Goal: Task Accomplishment & Management: Complete application form

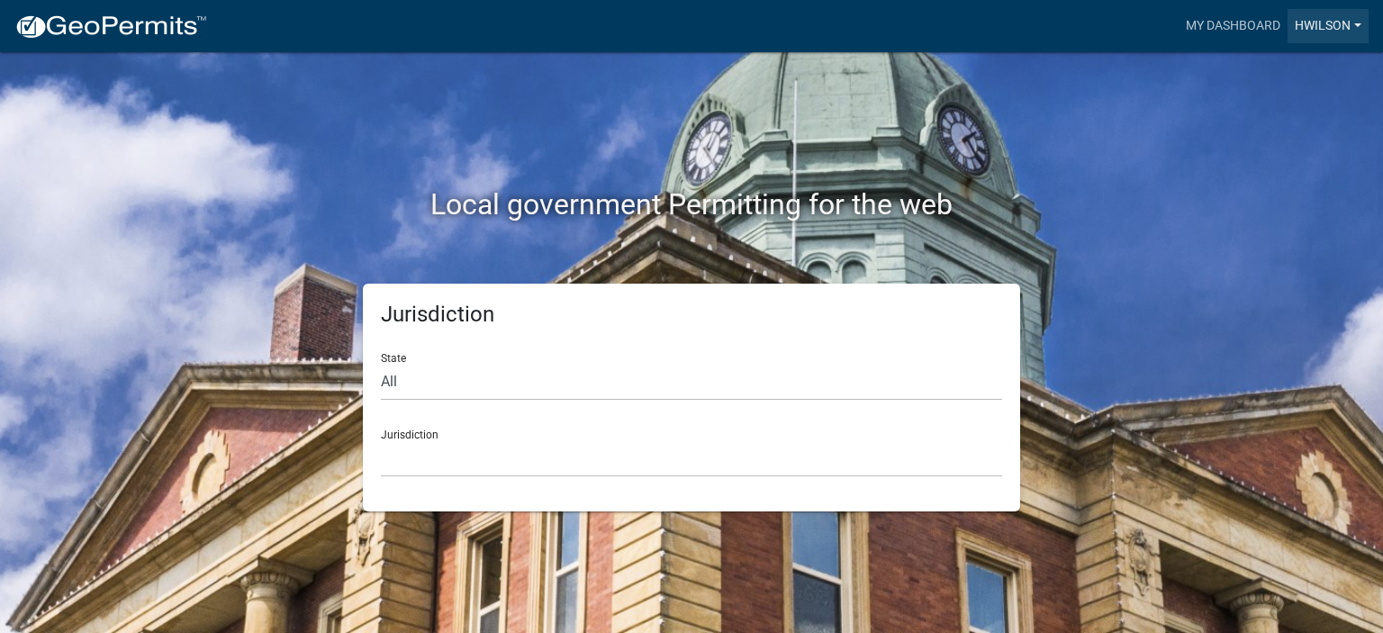
click at [1297, 25] on link "hwilson" at bounding box center [1327, 26] width 81 height 34
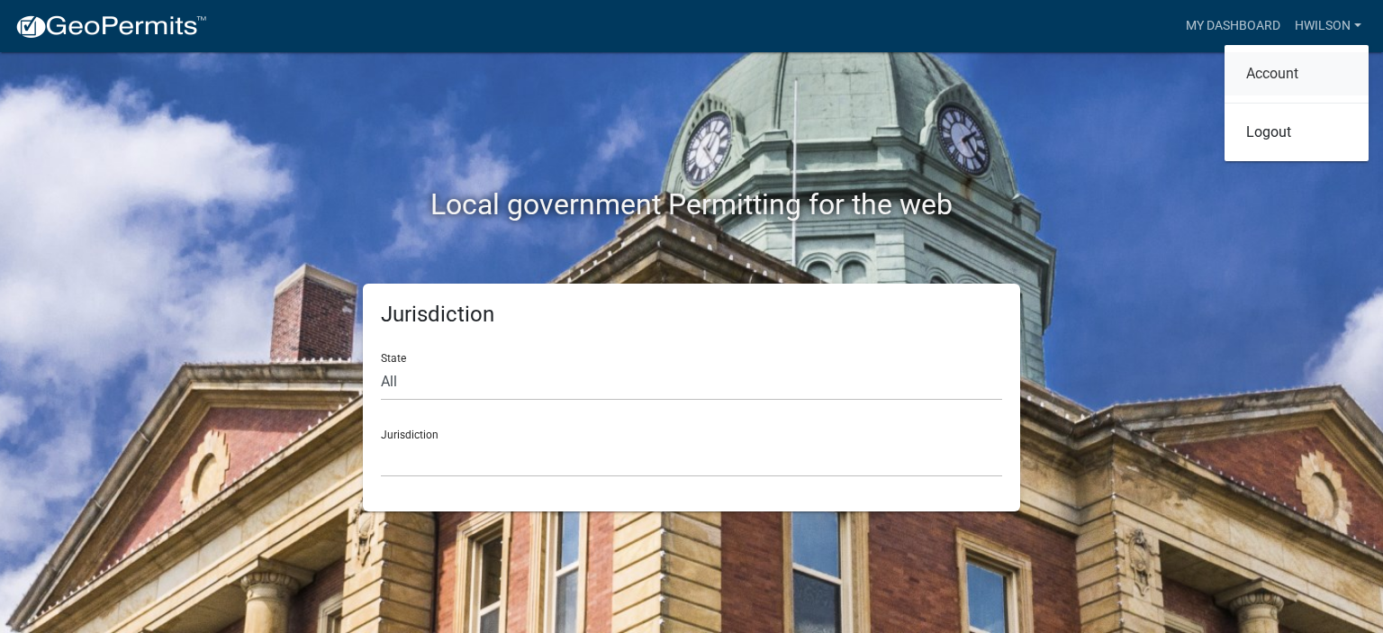
click at [1278, 69] on link "Account" at bounding box center [1296, 73] width 144 height 43
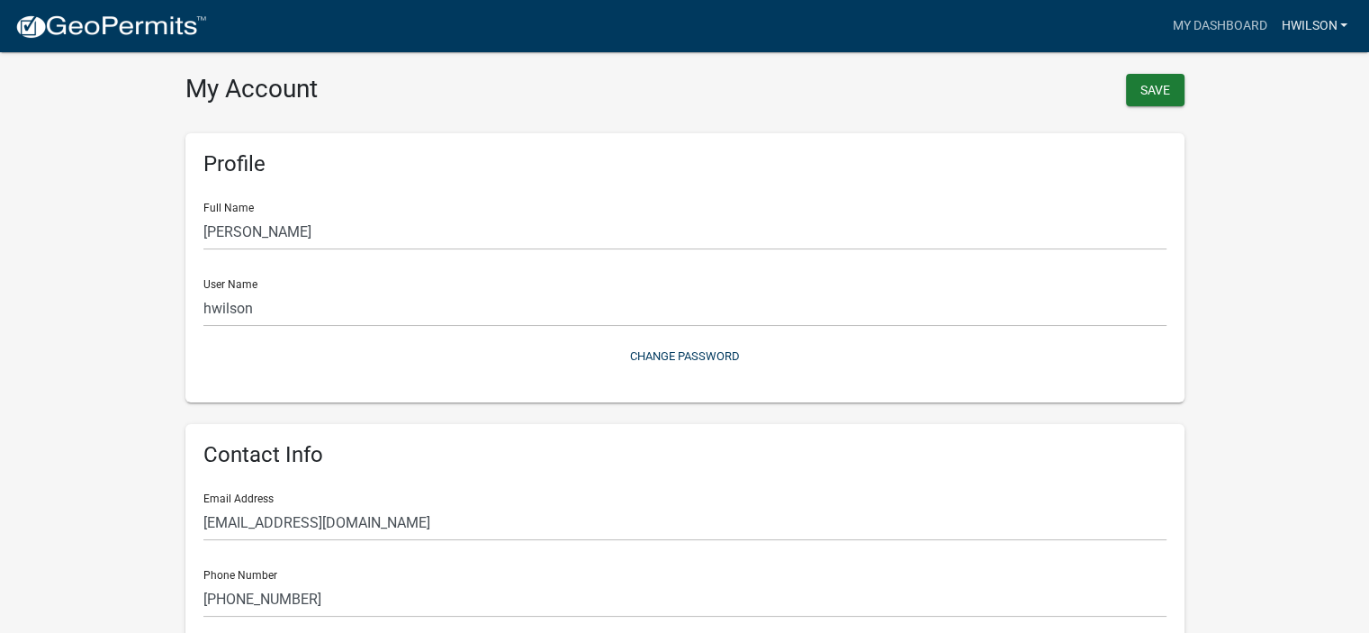
click at [1311, 33] on link "hwilson" at bounding box center [1314, 26] width 81 height 34
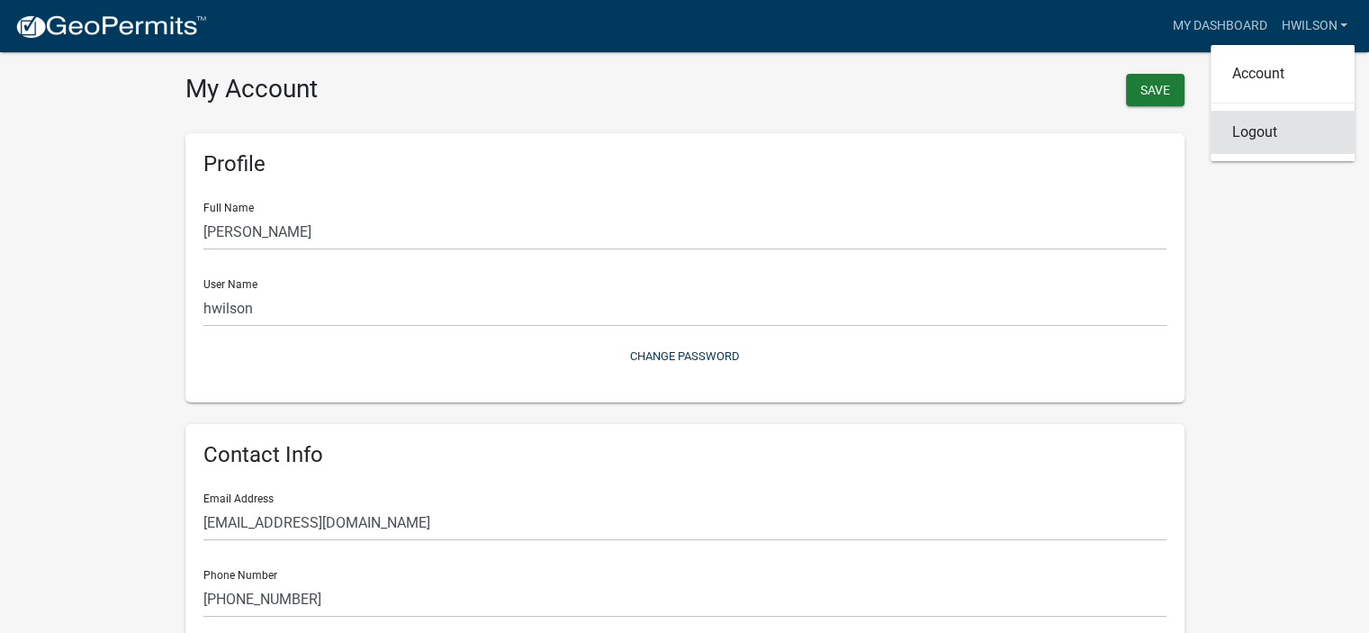
click at [1261, 135] on link "Logout" at bounding box center [1283, 132] width 144 height 43
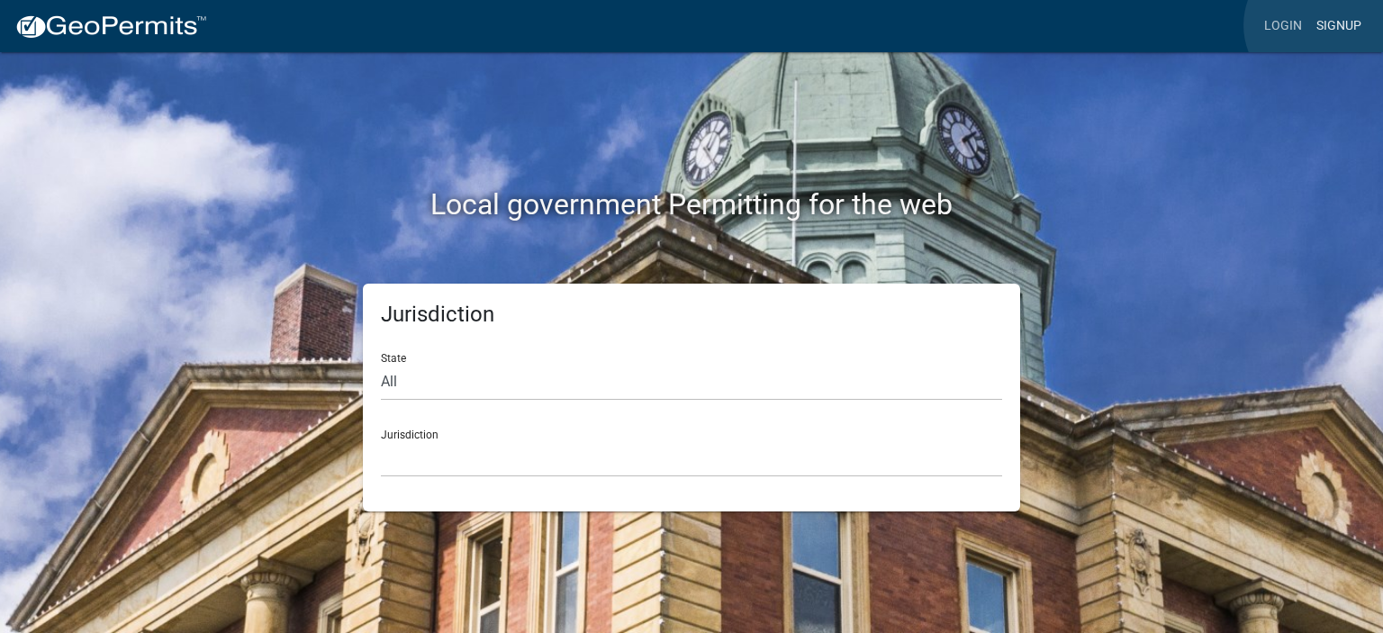
click at [1317, 25] on link "Signup" at bounding box center [1338, 26] width 59 height 34
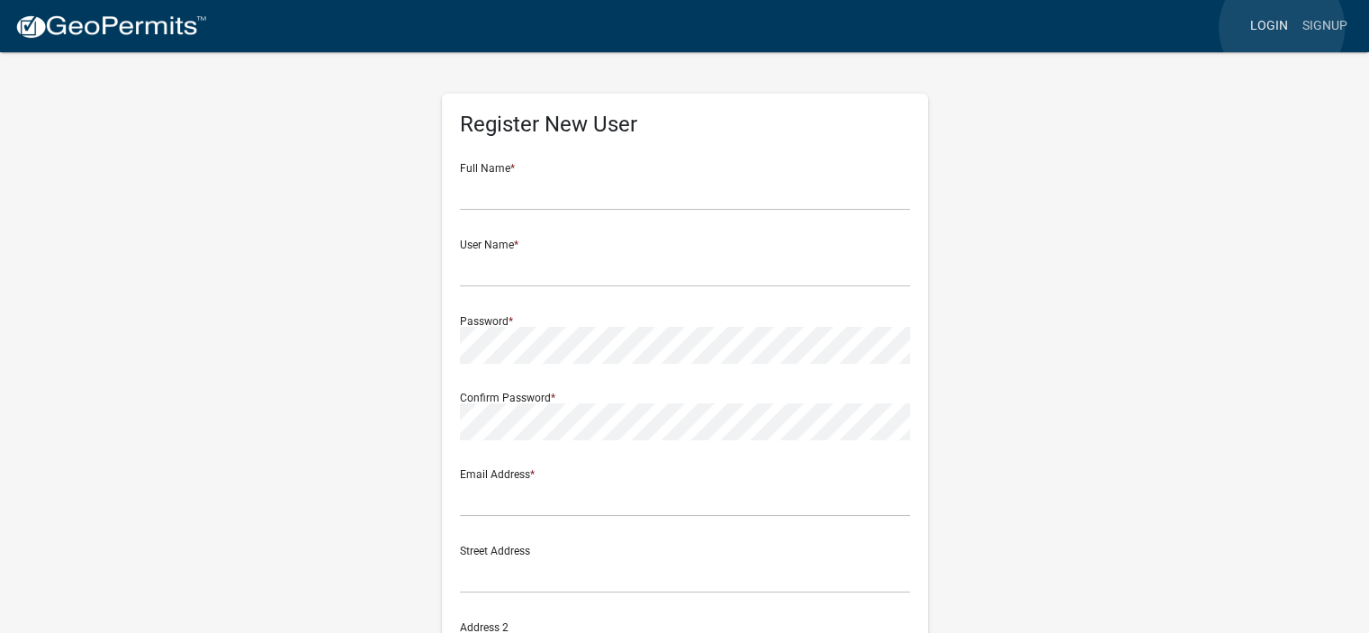
click at [1282, 28] on link "Login" at bounding box center [1269, 26] width 52 height 34
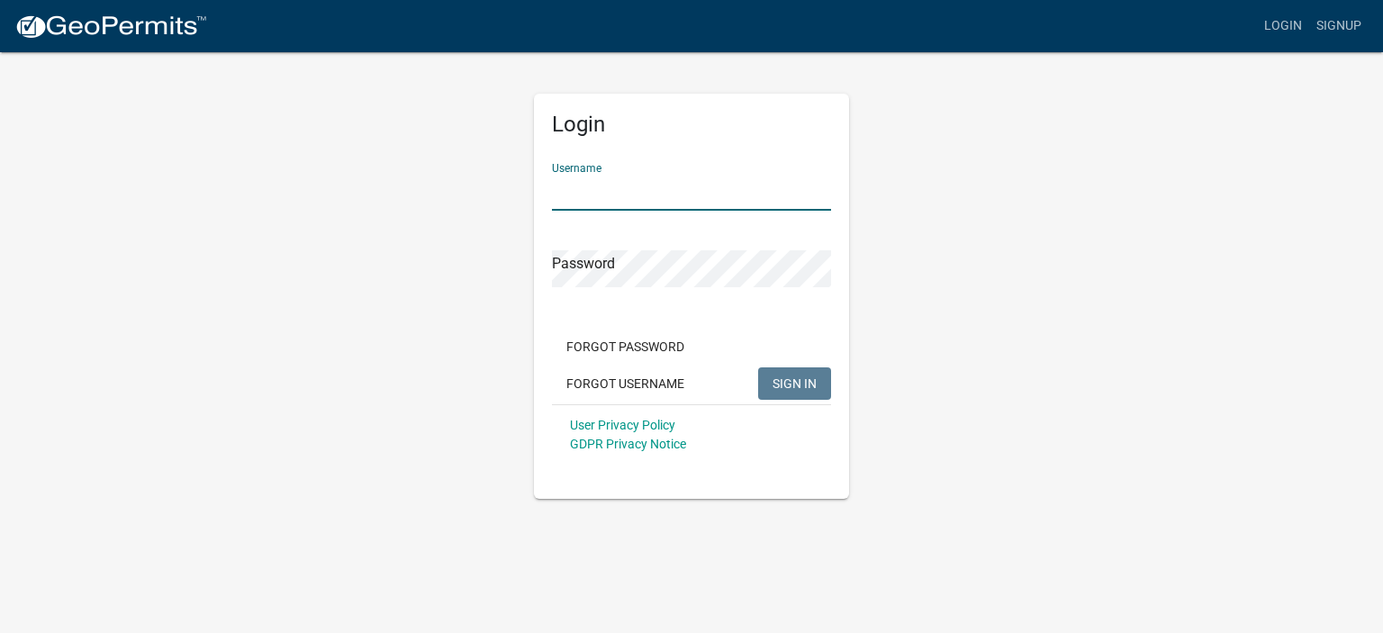
click at [587, 178] on input "Username" at bounding box center [691, 192] width 279 height 37
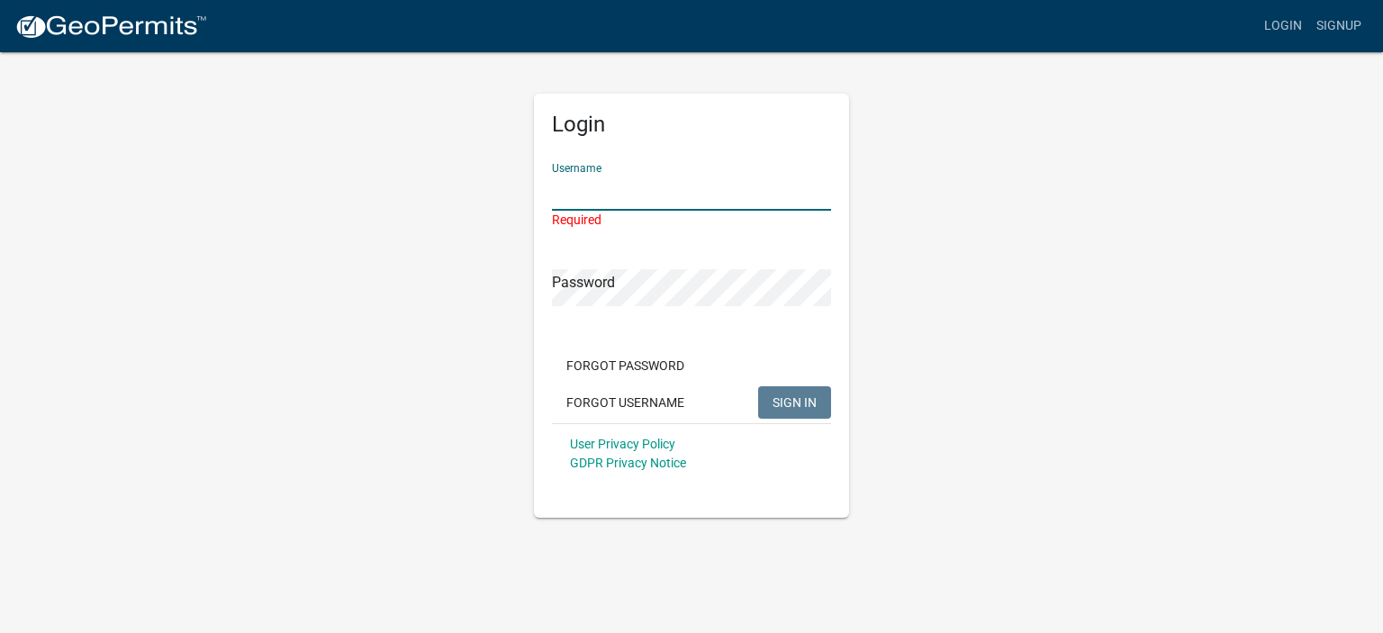
type input "hwilson"
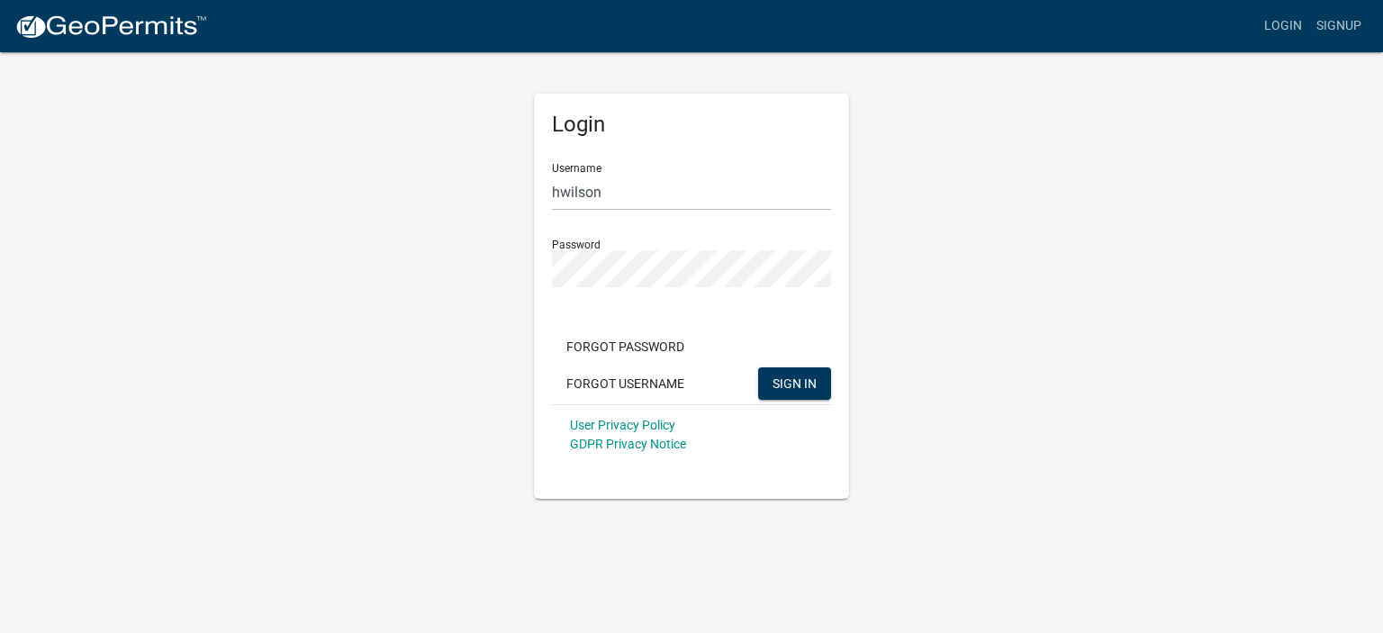
click at [823, 221] on form "Username hwilson Password Forgot Password Forgot Username SIGN IN User Privacy …" at bounding box center [691, 307] width 279 height 316
click at [813, 381] on span "SIGN IN" at bounding box center [794, 382] width 44 height 14
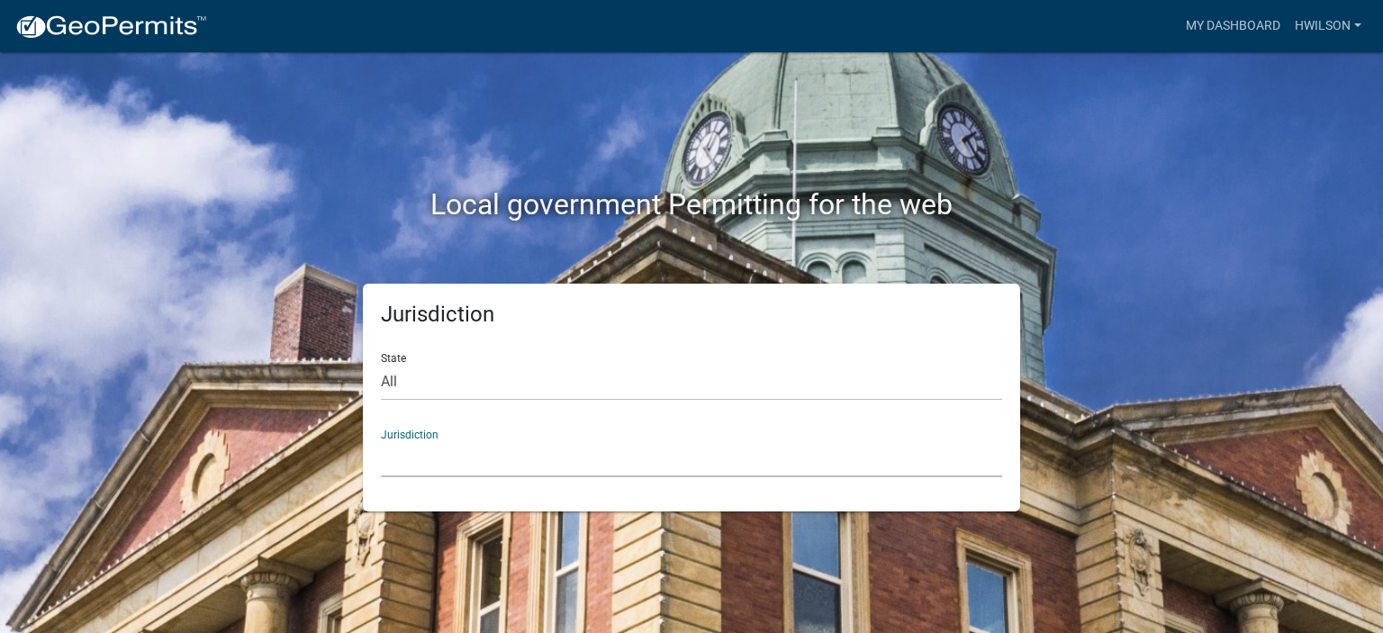
click at [490, 463] on select "[GEOGRAPHIC_DATA], [US_STATE] [GEOGRAPHIC_DATA], [US_STATE][PERSON_NAME][GEOGRA…" at bounding box center [691, 458] width 621 height 37
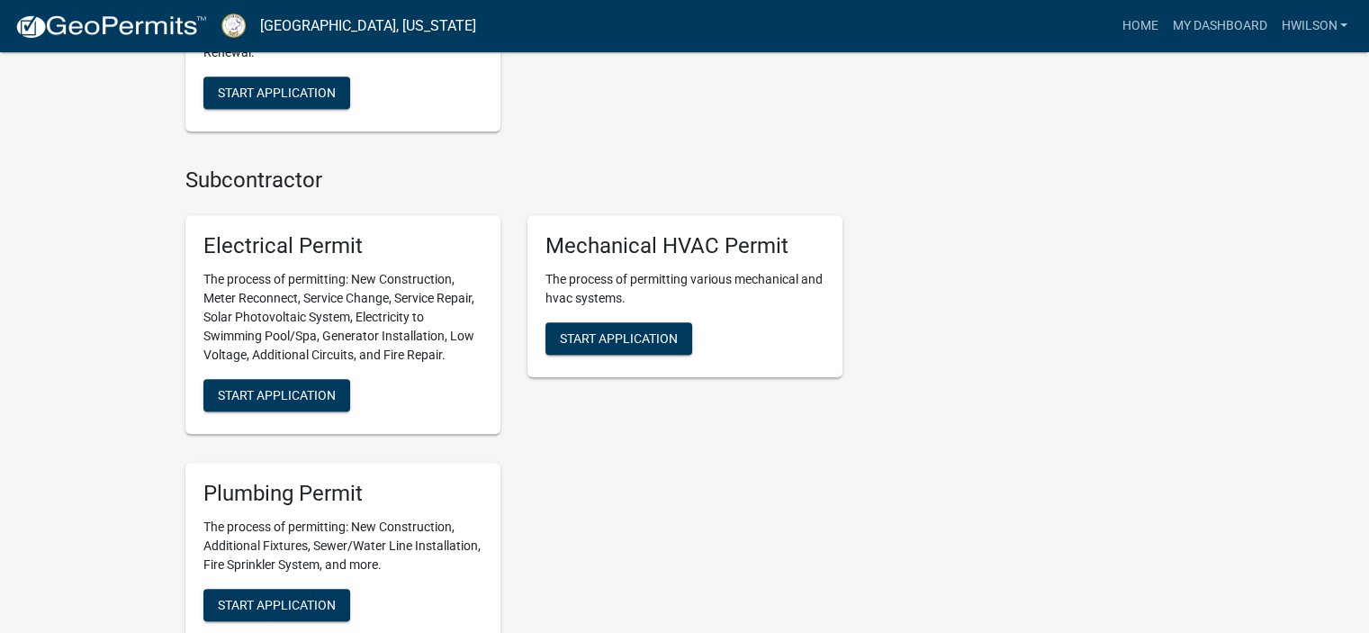
scroll to position [1080, 0]
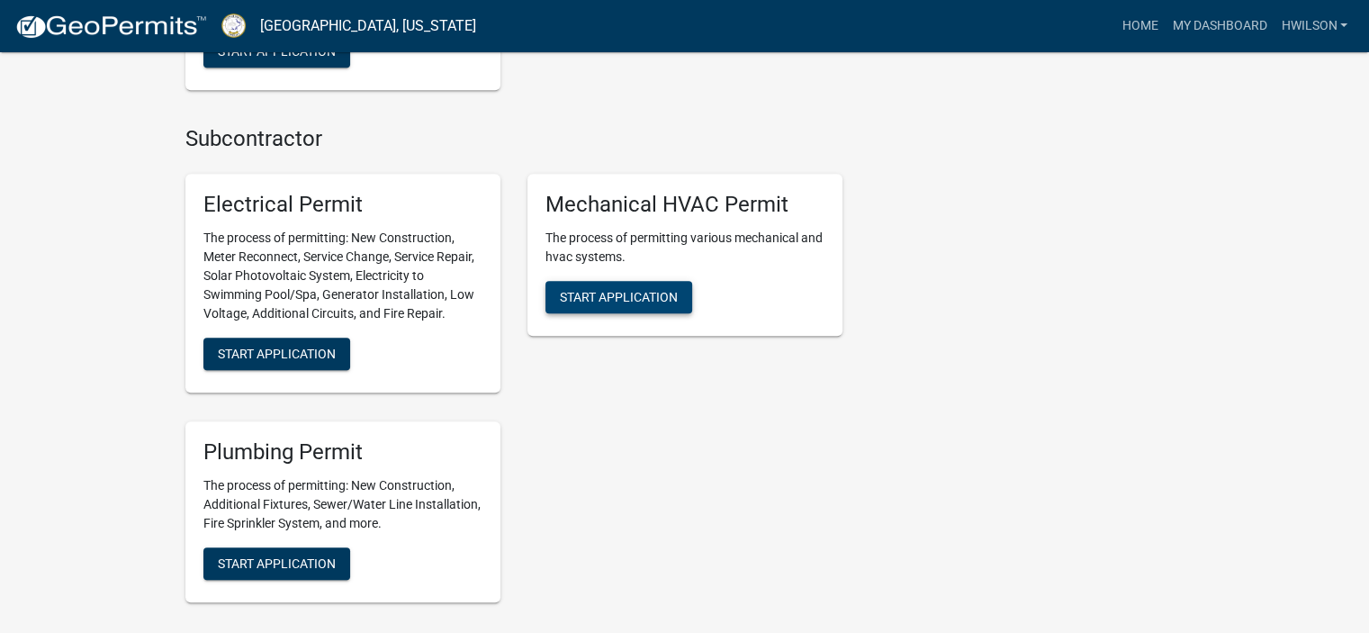
click at [626, 300] on span "Start Application" at bounding box center [619, 297] width 118 height 14
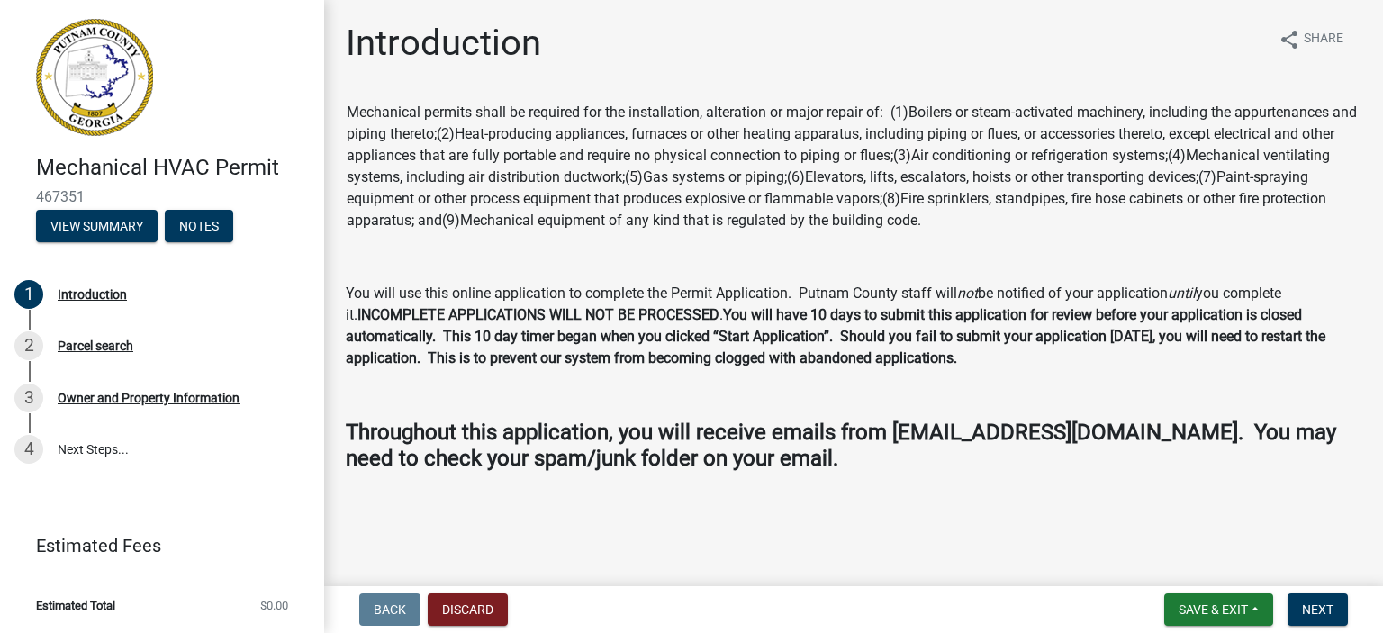
click at [917, 295] on p "You will use this online application to complete the Permit Application. Putnam…" at bounding box center [853, 326] width 1015 height 86
click at [1332, 612] on button "Next" at bounding box center [1317, 609] width 60 height 32
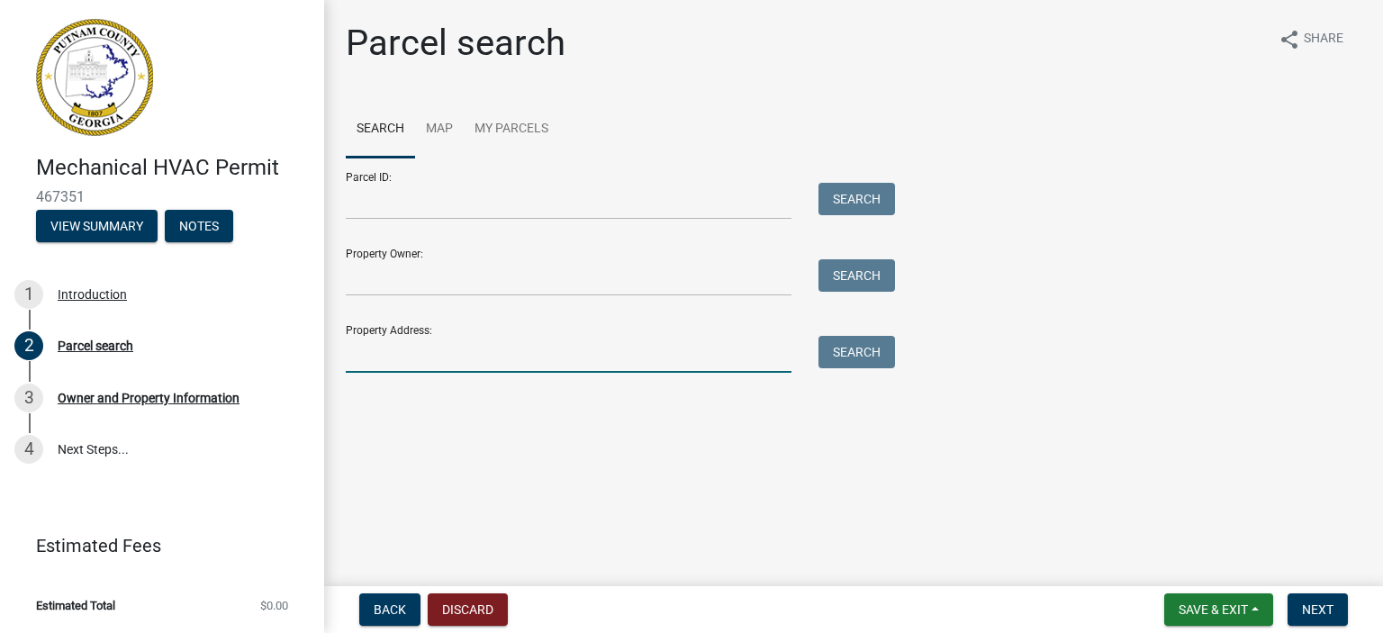
click at [414, 362] on input "Property Address:" at bounding box center [569, 354] width 446 height 37
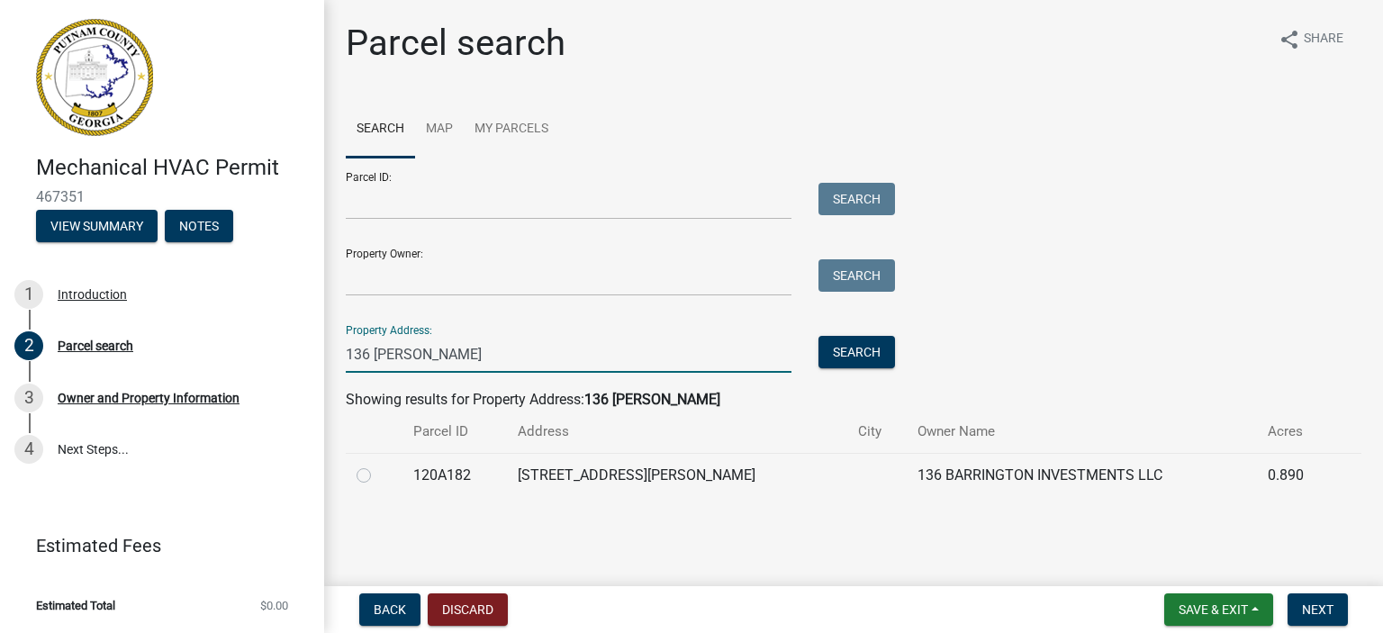
type input "136 [PERSON_NAME]"
click at [378, 464] on label at bounding box center [378, 464] width 0 height 0
click at [378, 474] on input "radio" at bounding box center [384, 470] width 12 height 12
radio input "true"
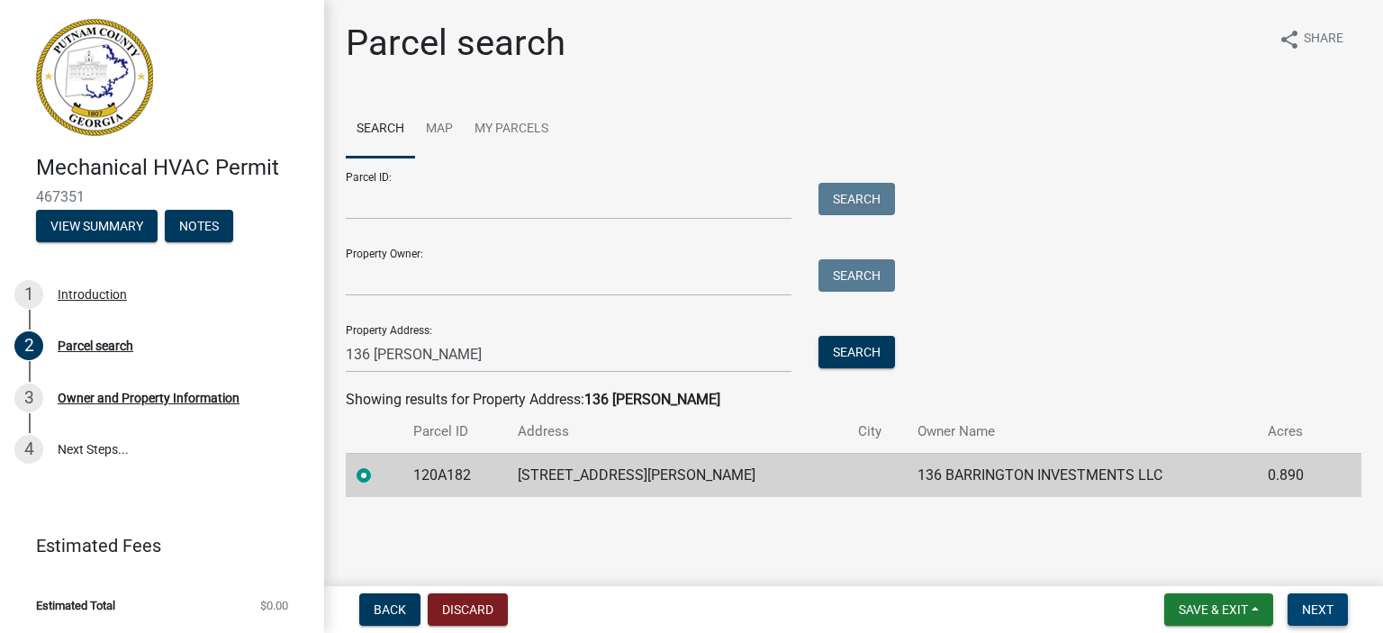
click at [1307, 605] on span "Next" at bounding box center [1318, 609] width 32 height 14
click at [1336, 608] on button "Next" at bounding box center [1317, 609] width 60 height 32
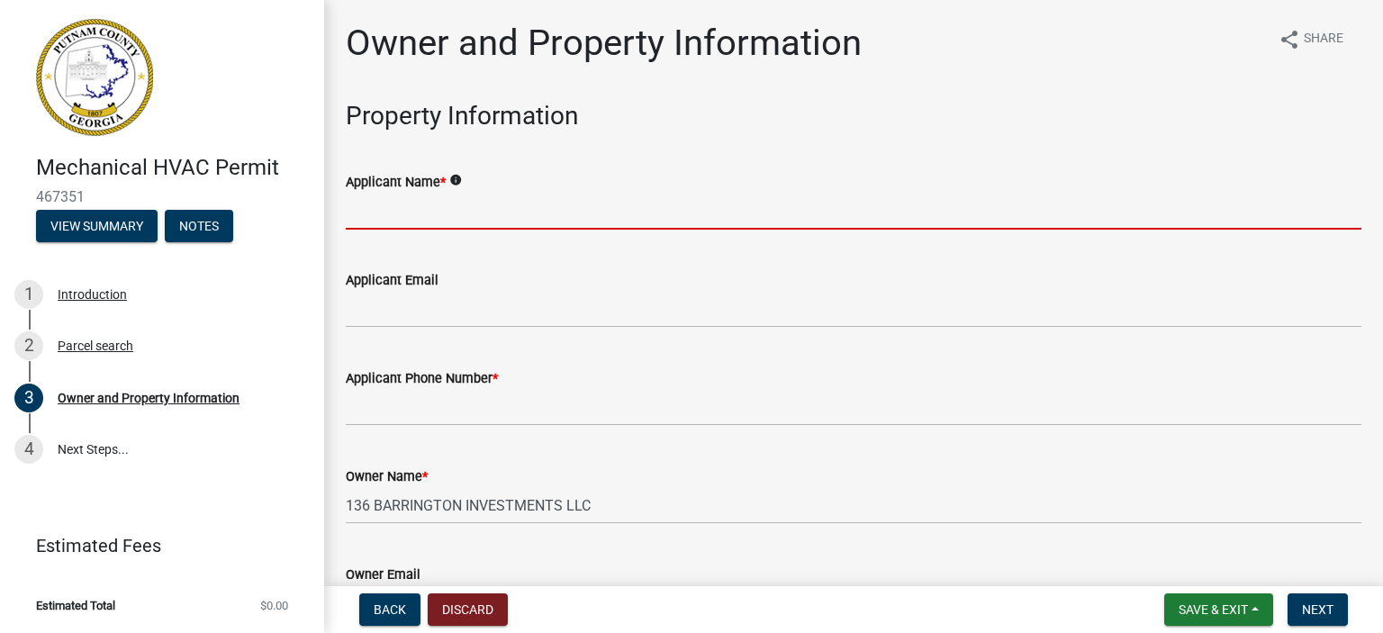
click at [446, 220] on input "Applicant Name *" at bounding box center [853, 211] width 1015 height 37
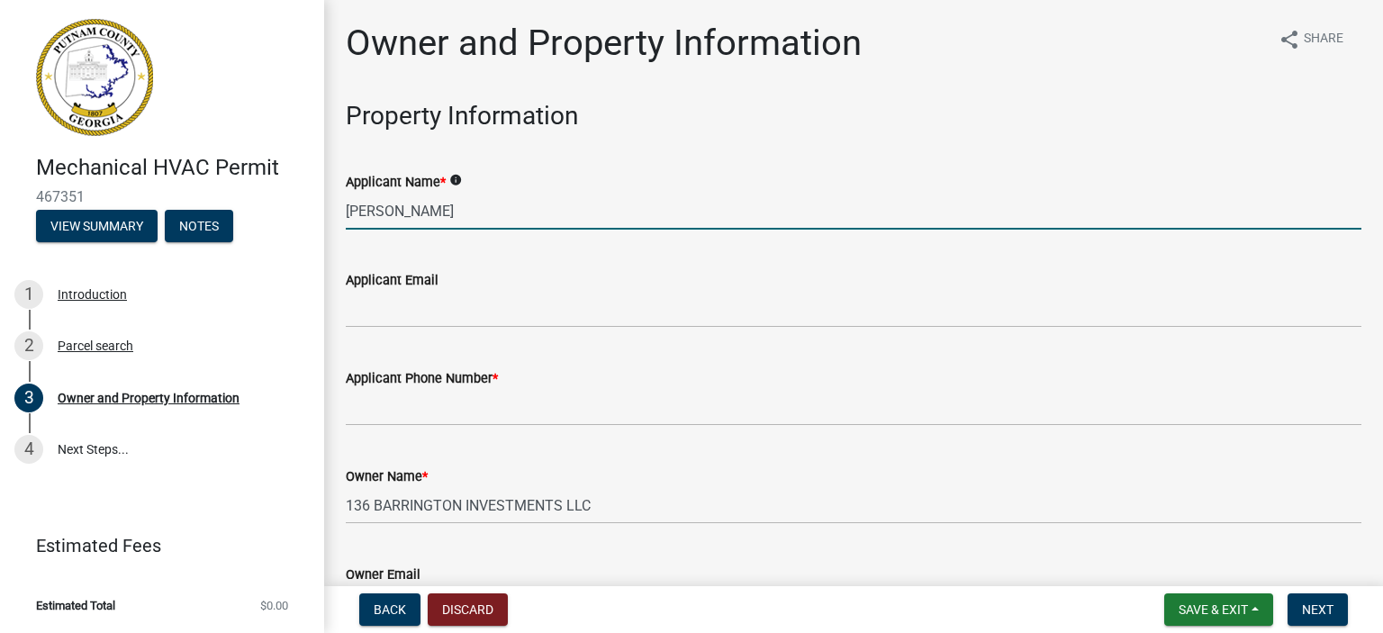
type input "[PERSON_NAME]"
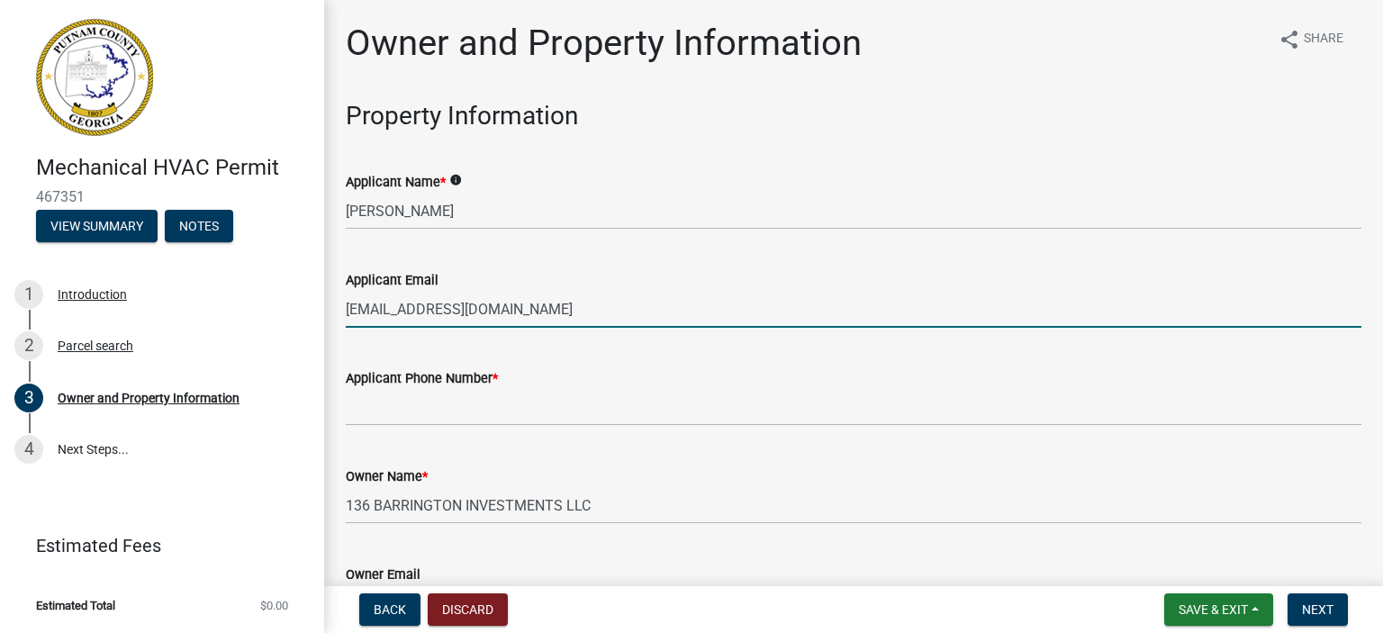
type input "[EMAIL_ADDRESS][DOMAIN_NAME]"
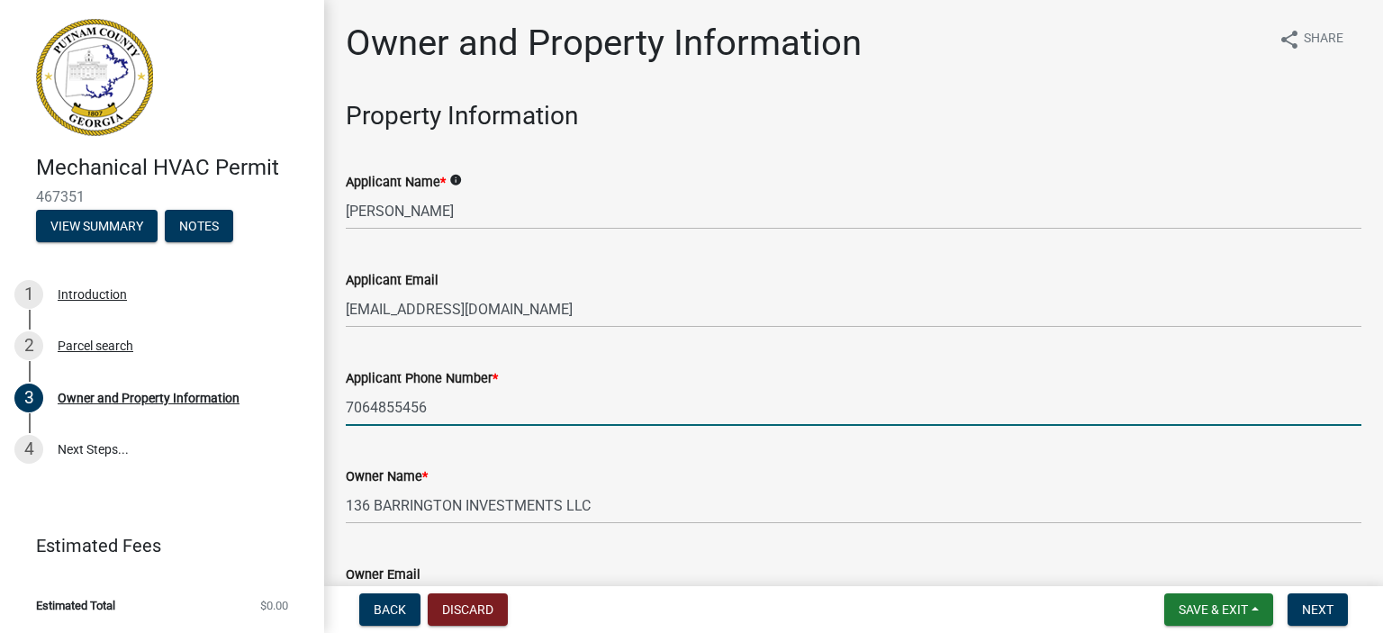
type input "7064855456"
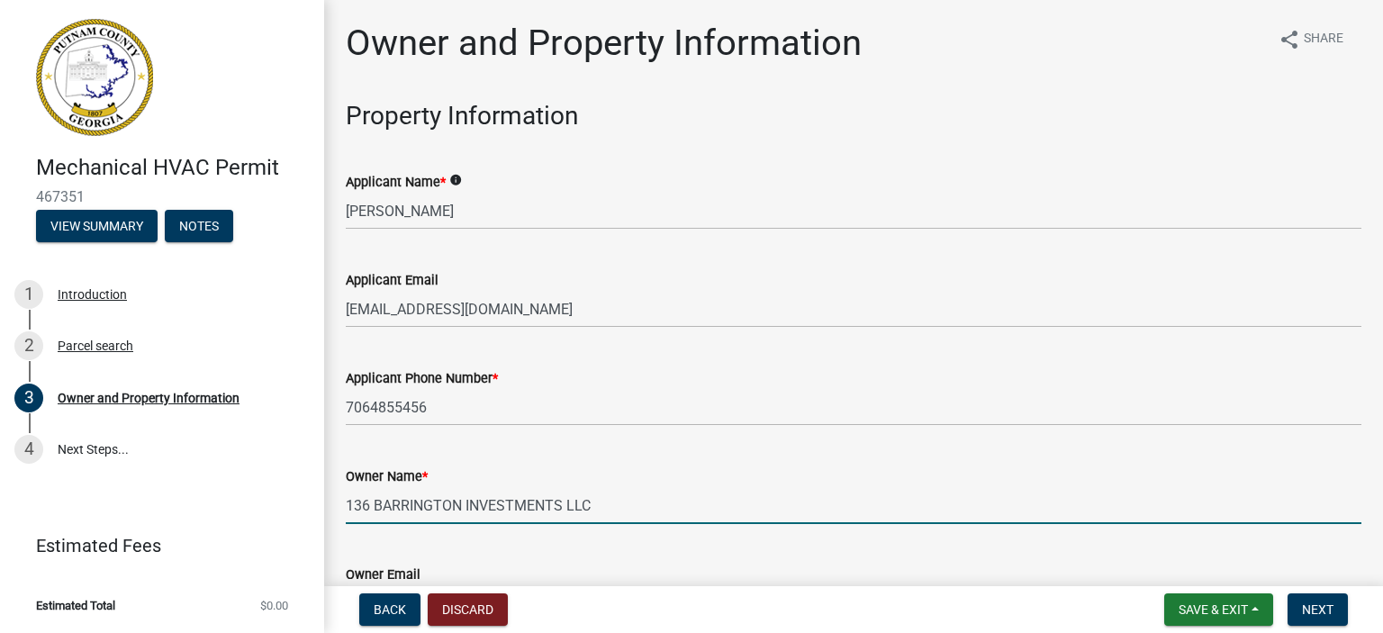
scroll to position [313, 0]
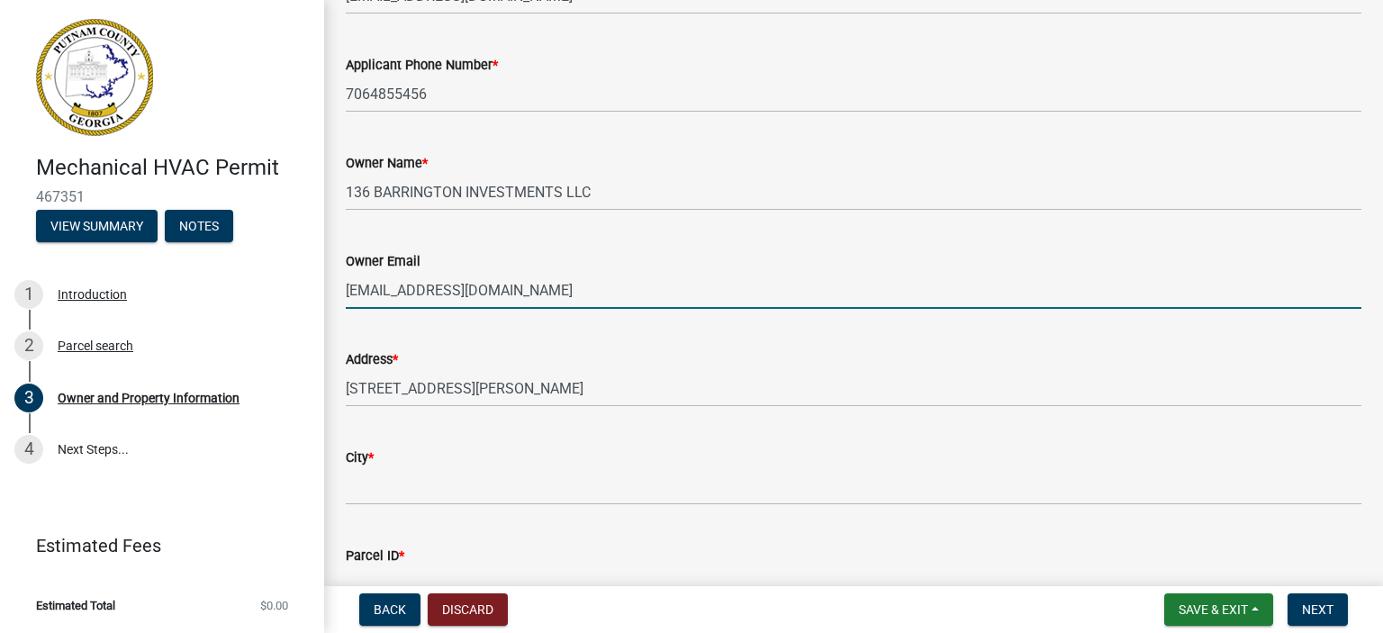
type input "[EMAIL_ADDRESS][DOMAIN_NAME]"
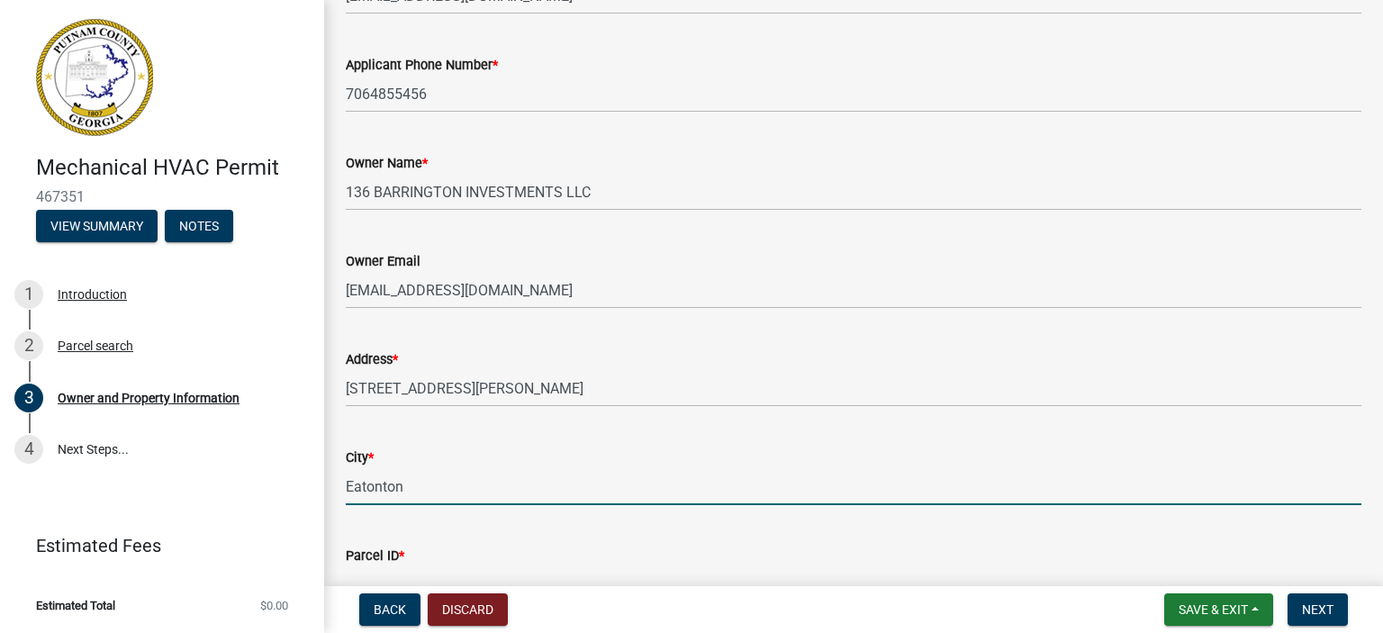
type input "Eatonton"
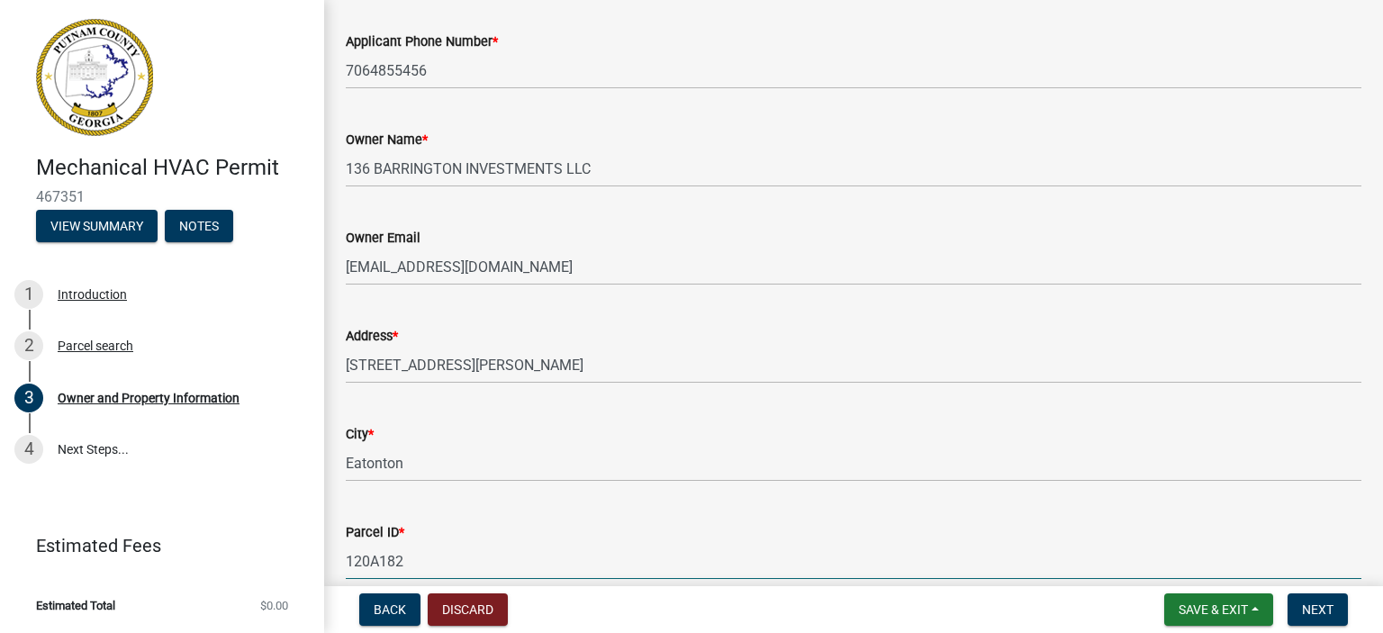
scroll to position [706, 0]
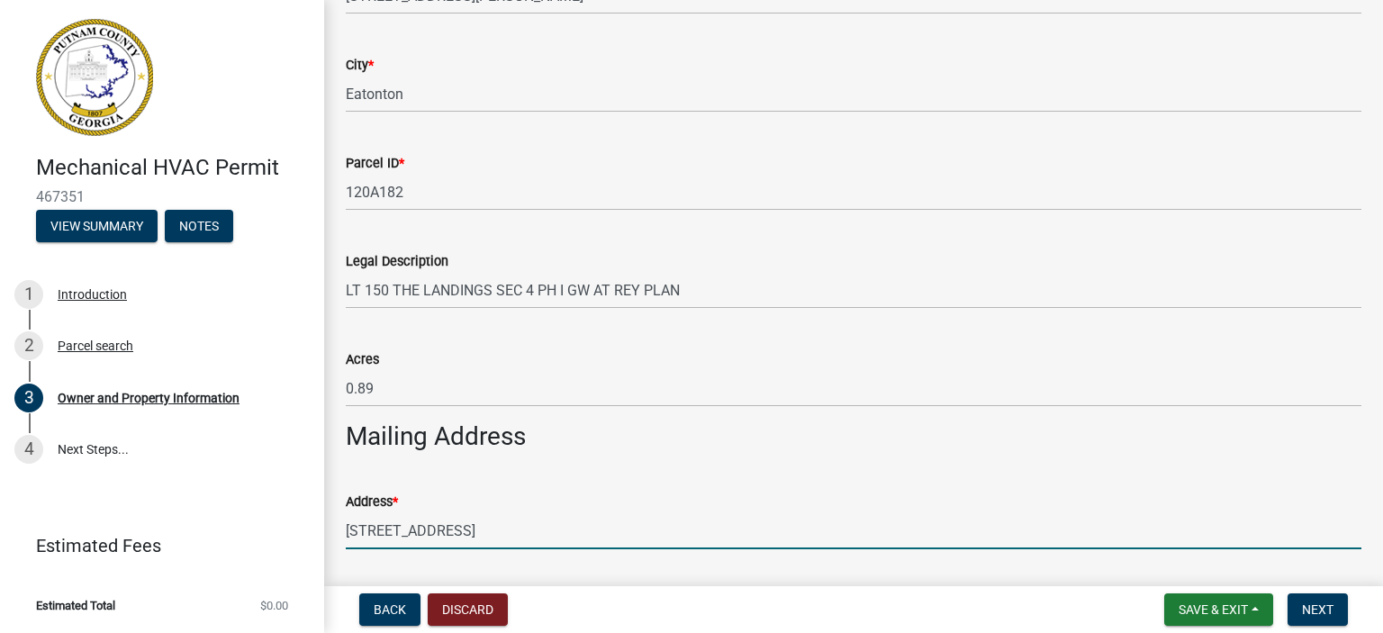
type input "[STREET_ADDRESS]"
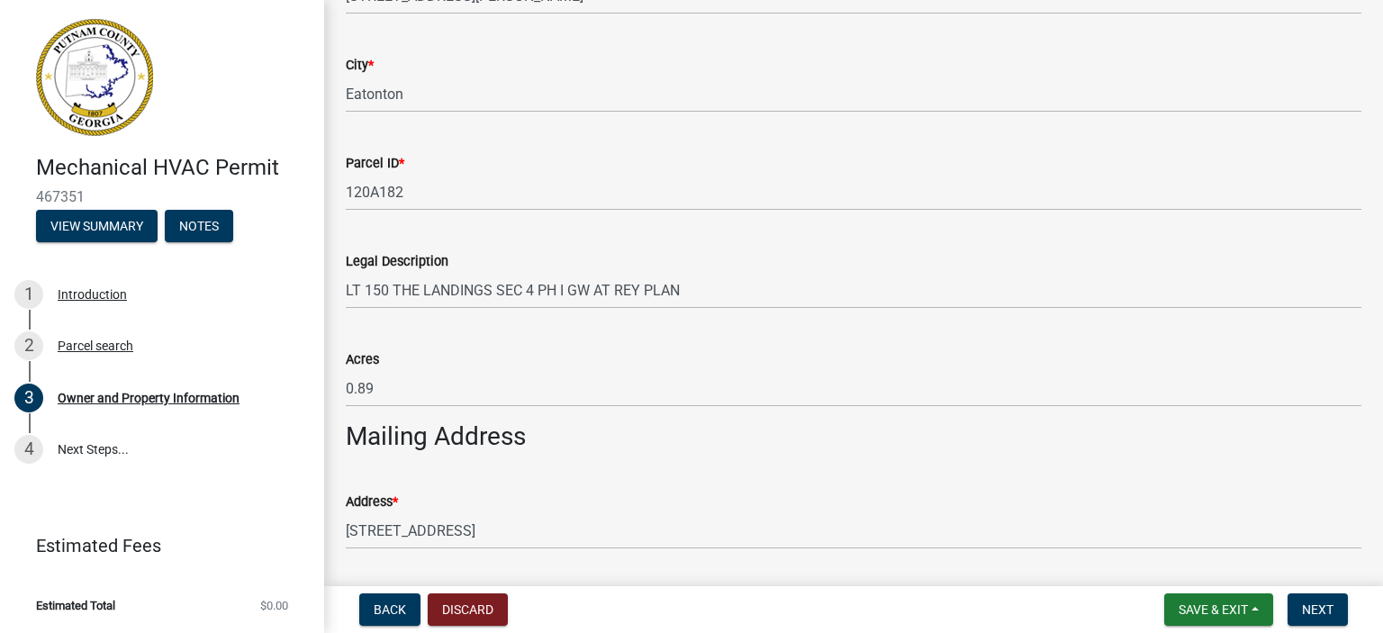
scroll to position [1044, 0]
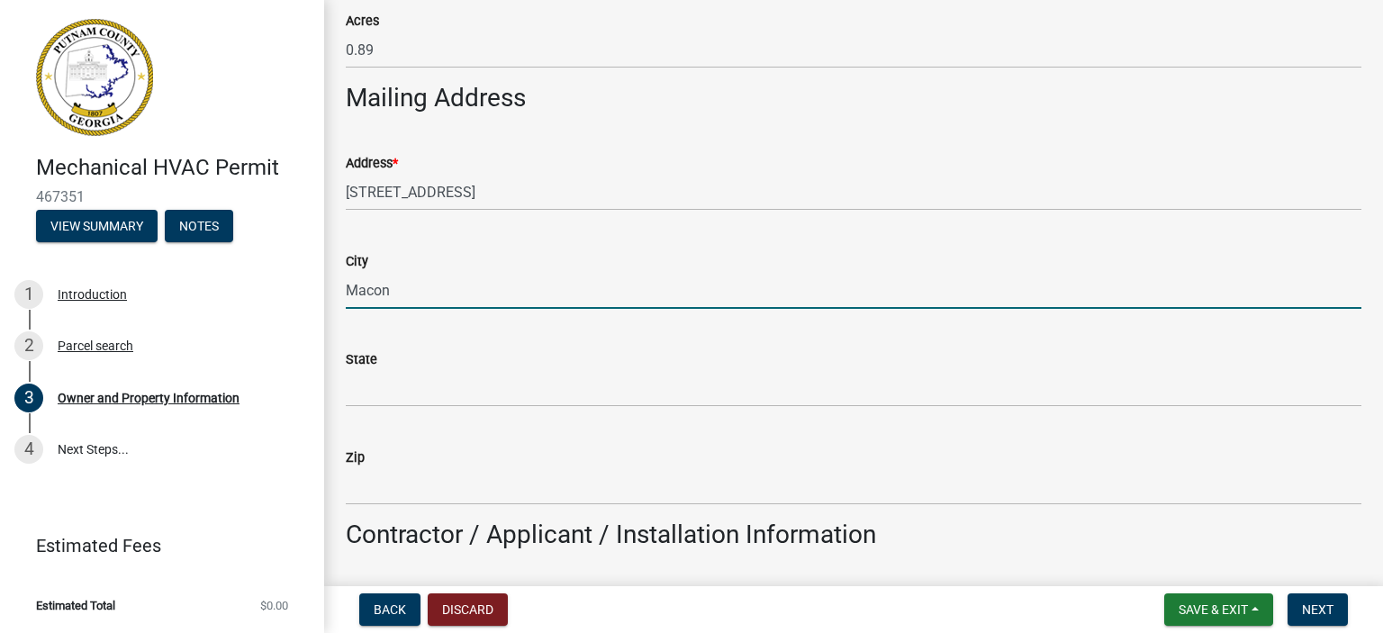
type input "Macon"
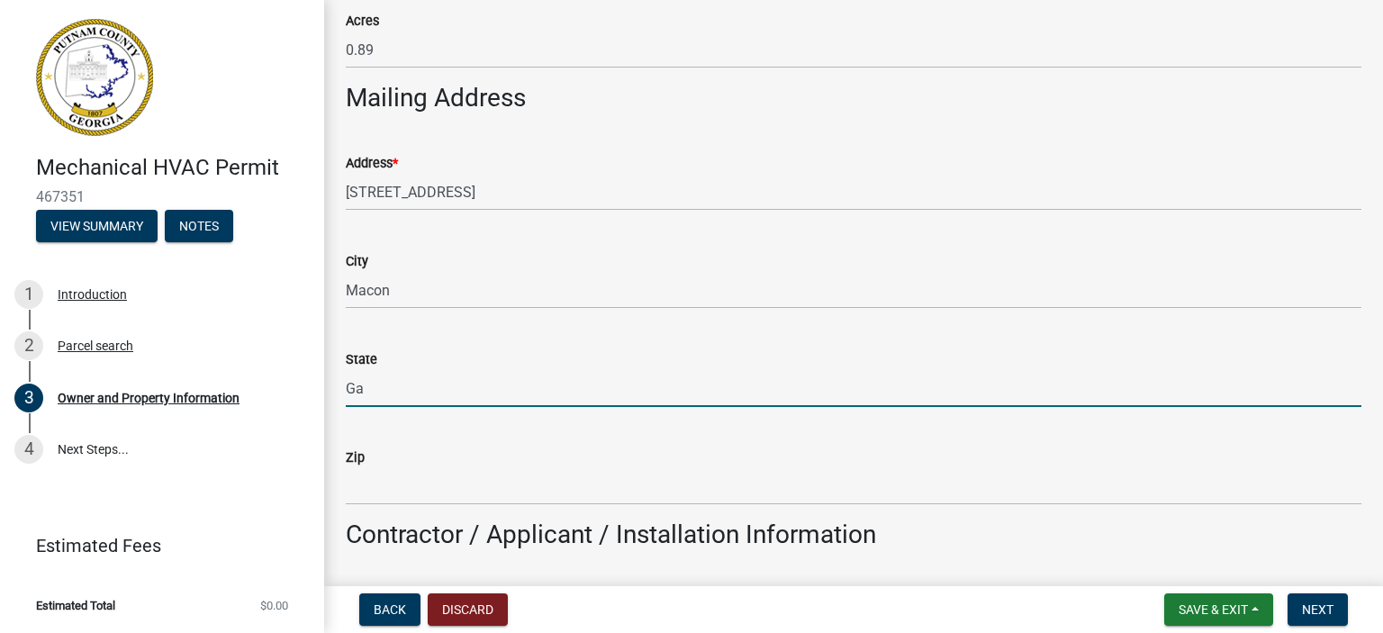
type input "Ga"
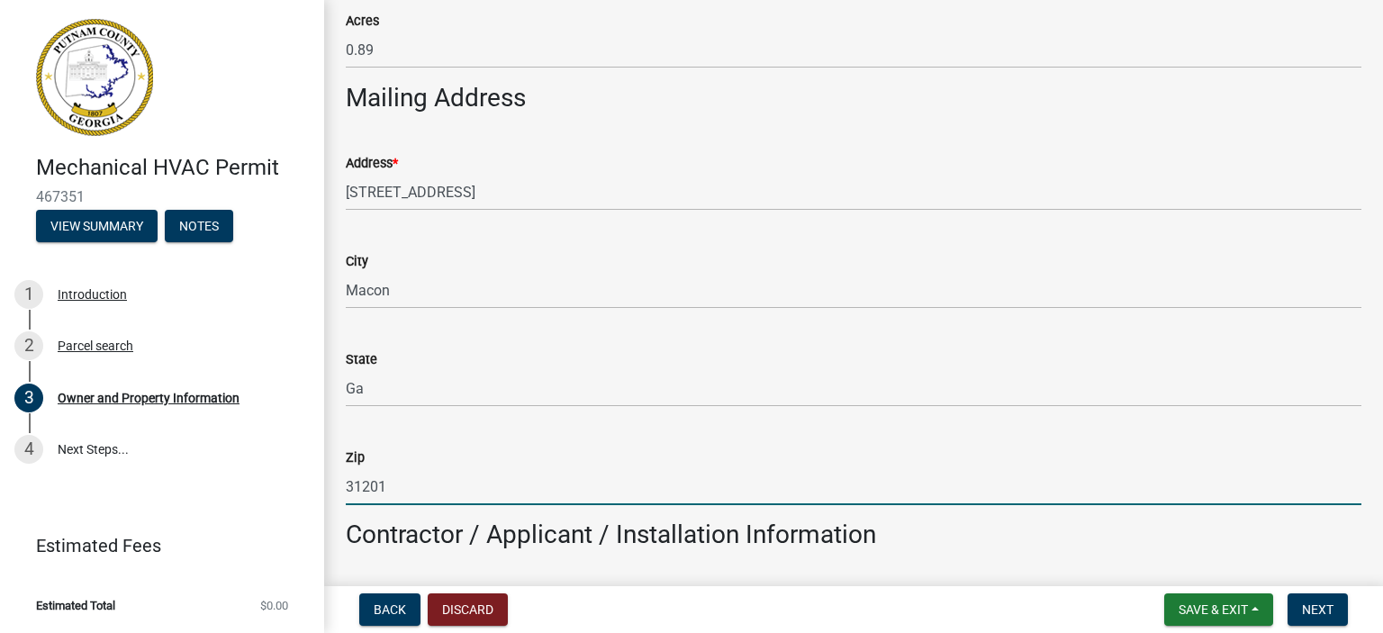
type input "31201"
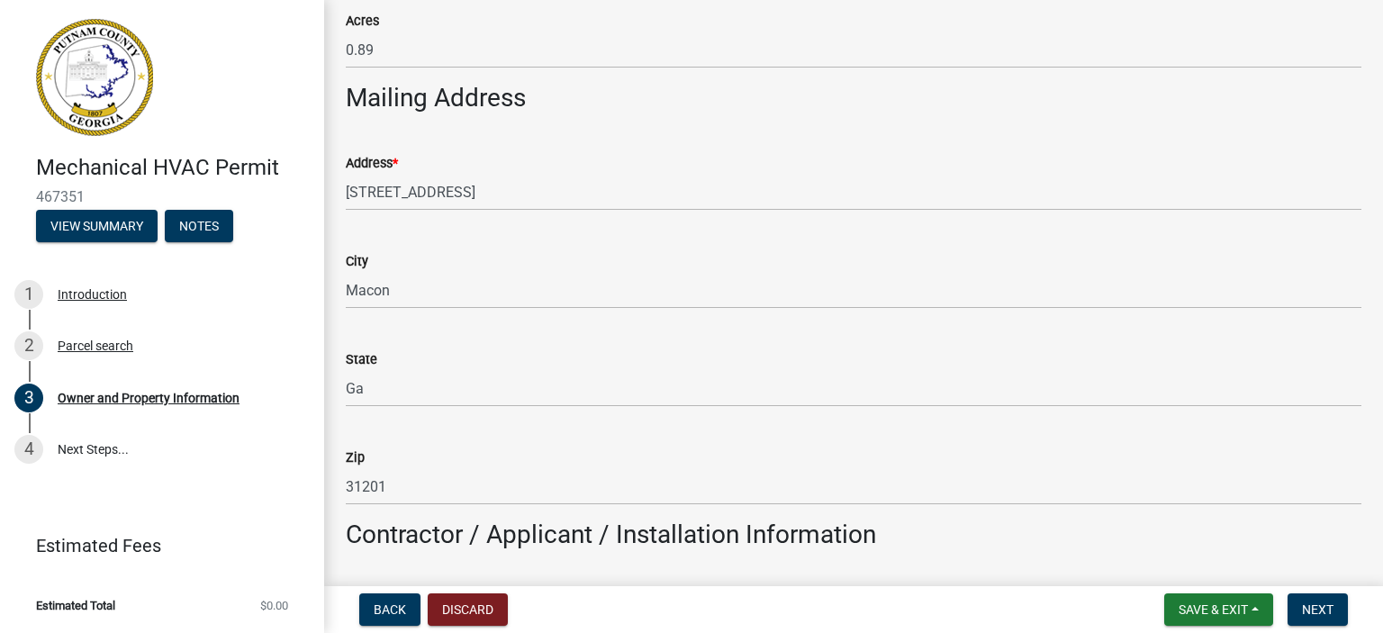
scroll to position [1383, 0]
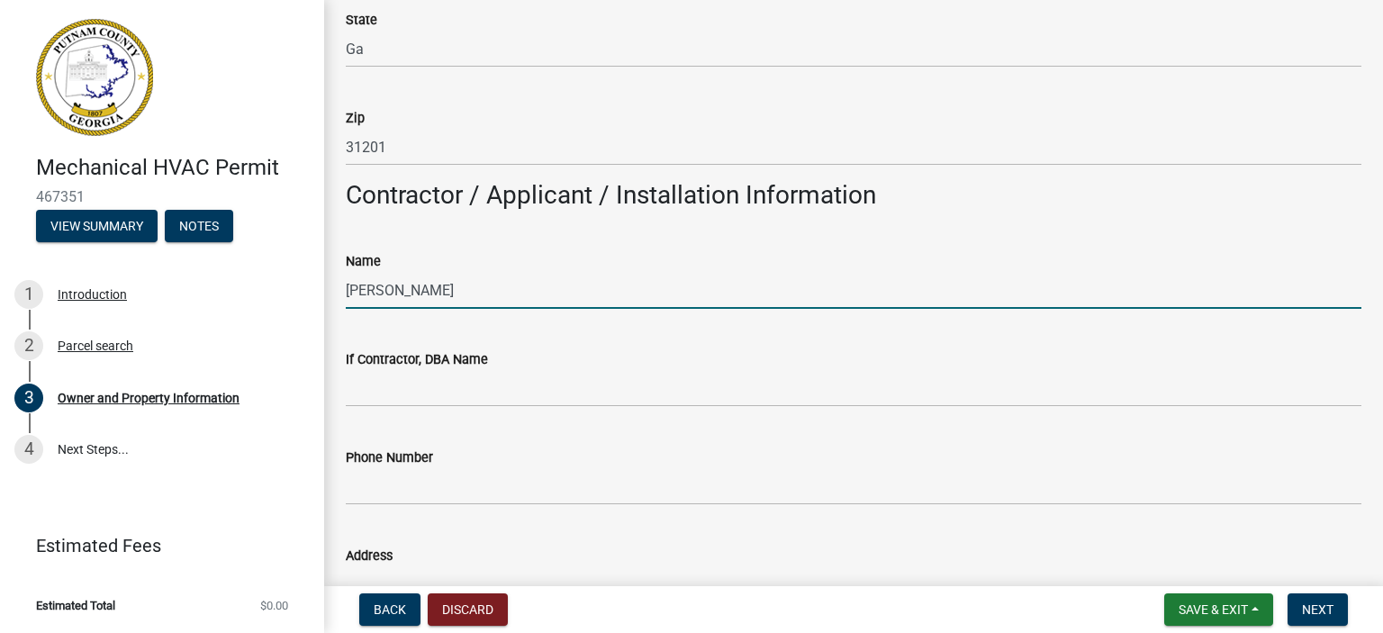
type input "[PERSON_NAME]"
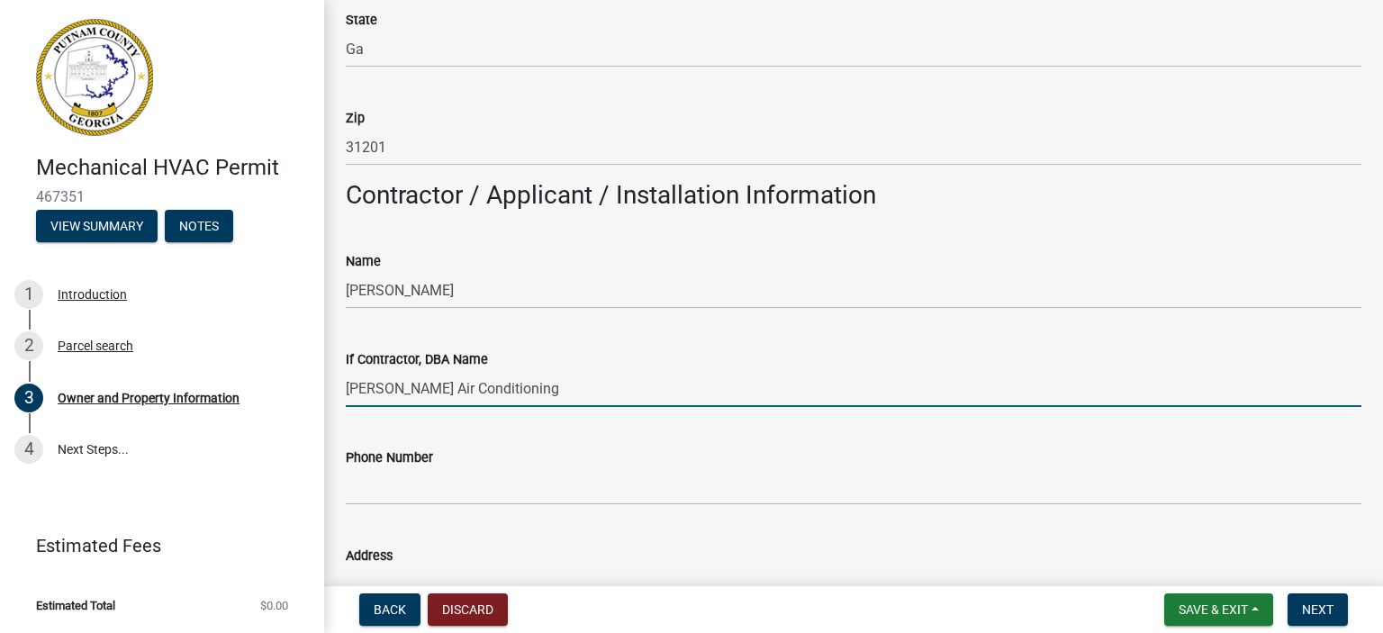
type input "[PERSON_NAME] Air Conditioning"
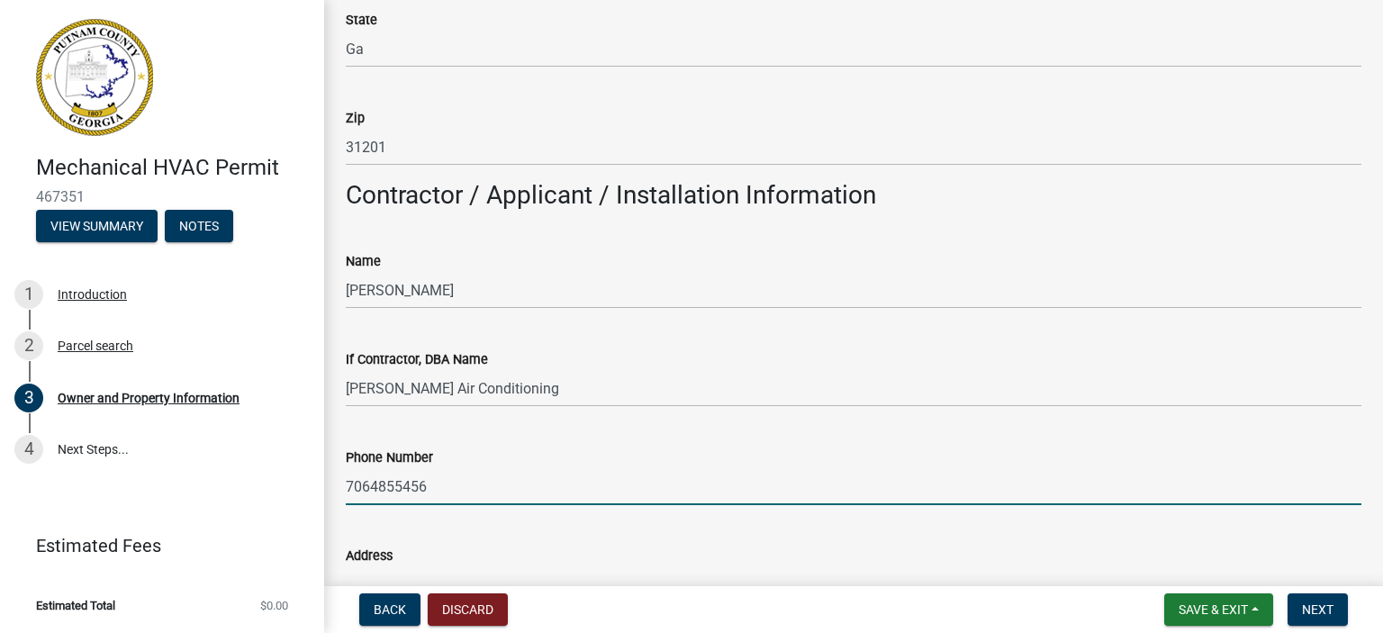
type input "7064855456"
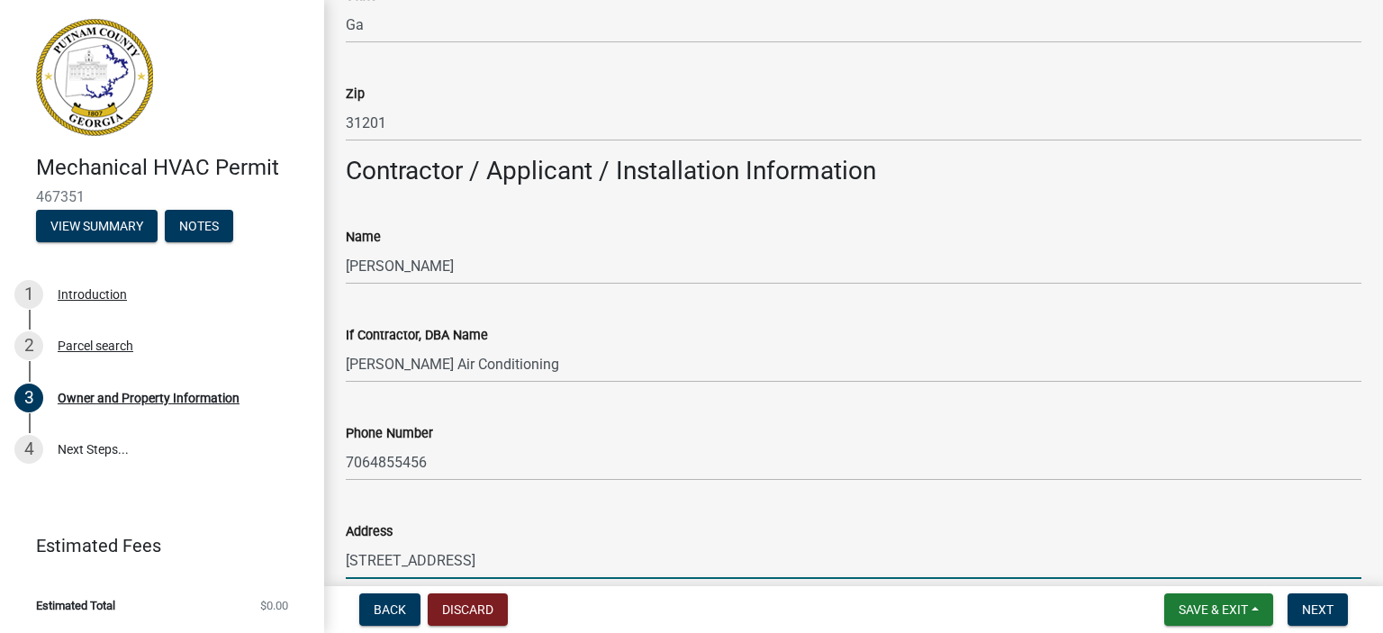
type input "[STREET_ADDRESS]"
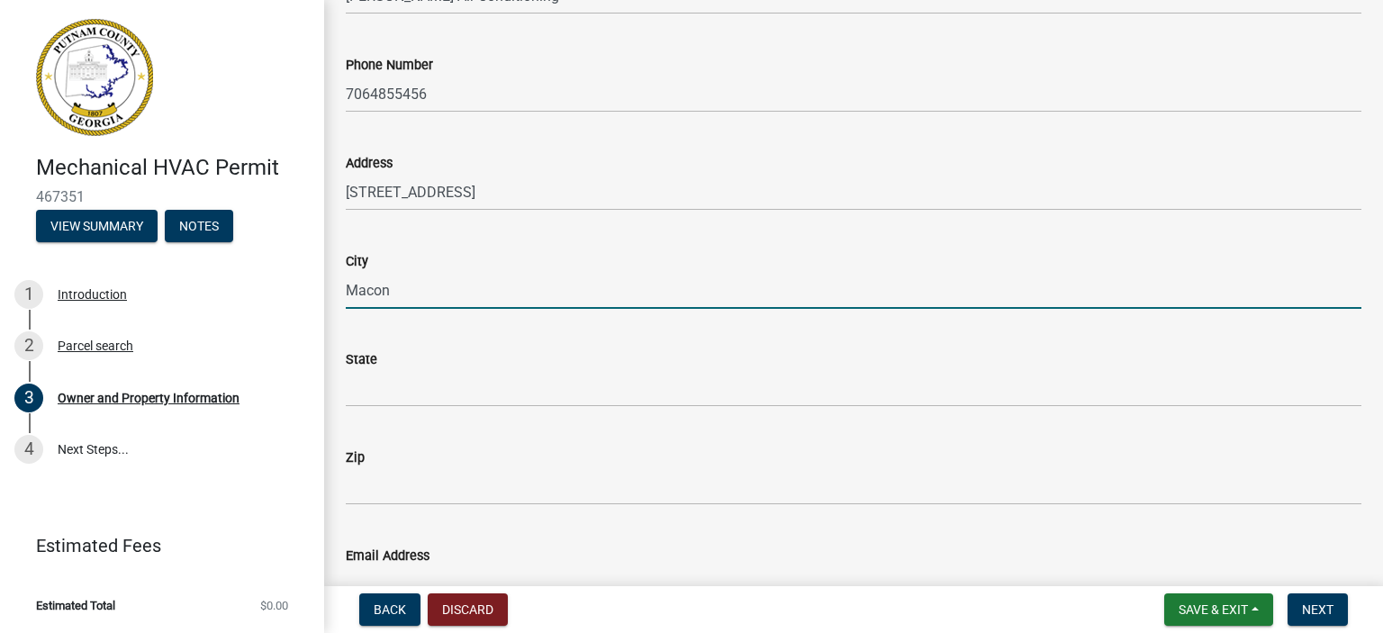
type input "Macon"
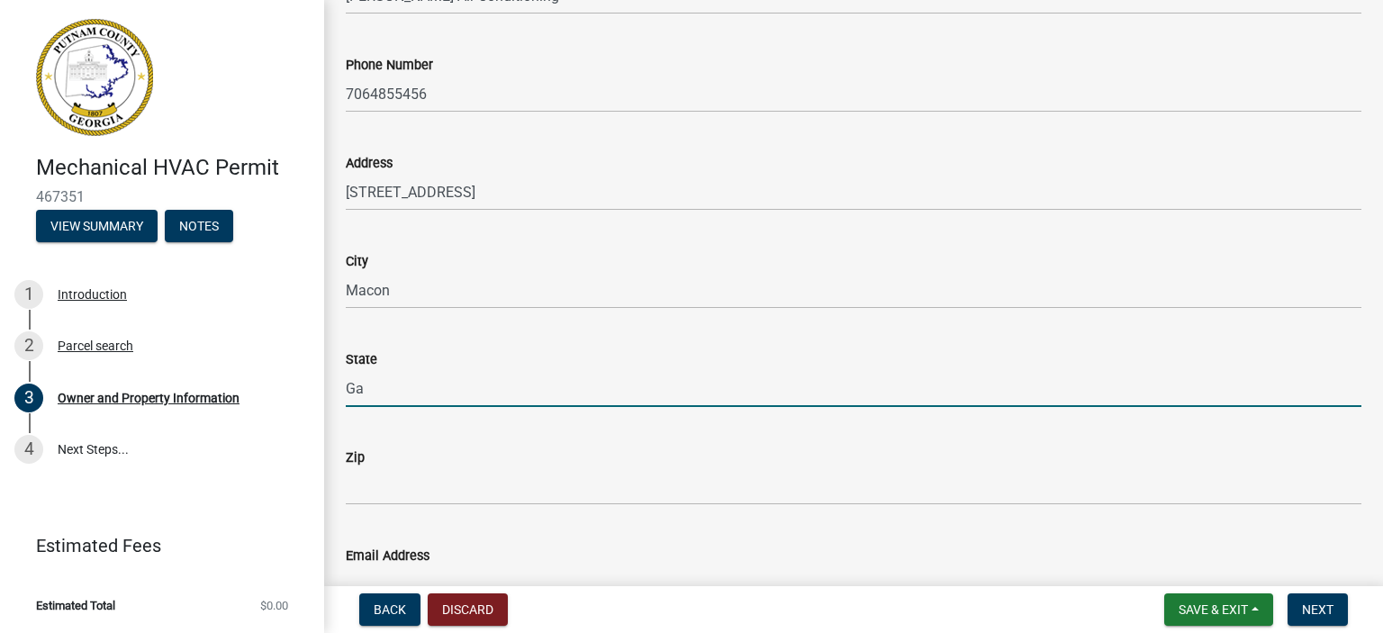
type input "Ga"
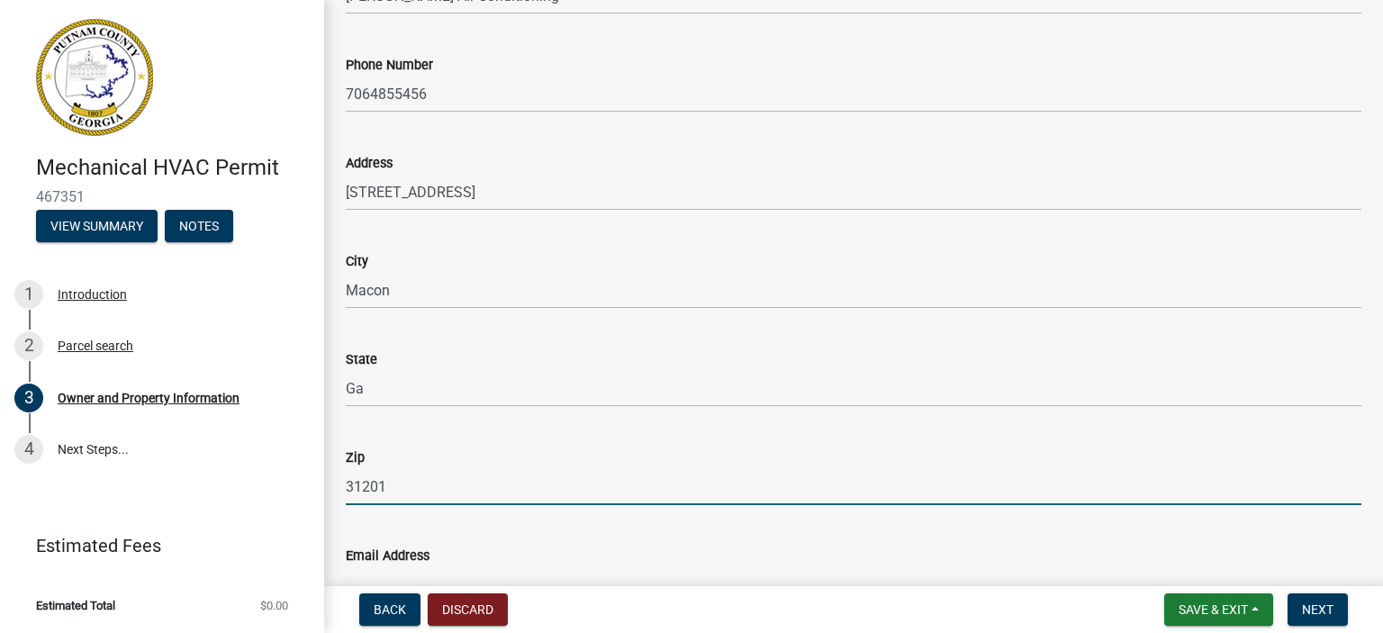
type input "31201"
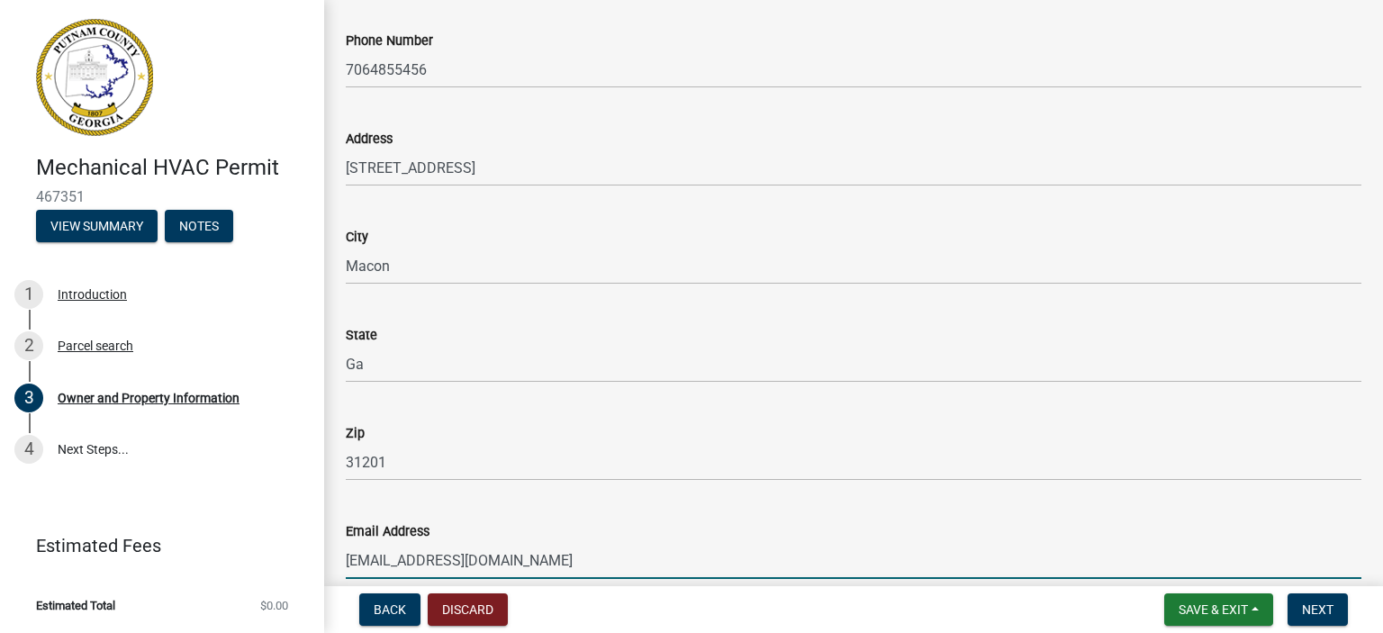
type input "[EMAIL_ADDRESS][DOMAIN_NAME]"
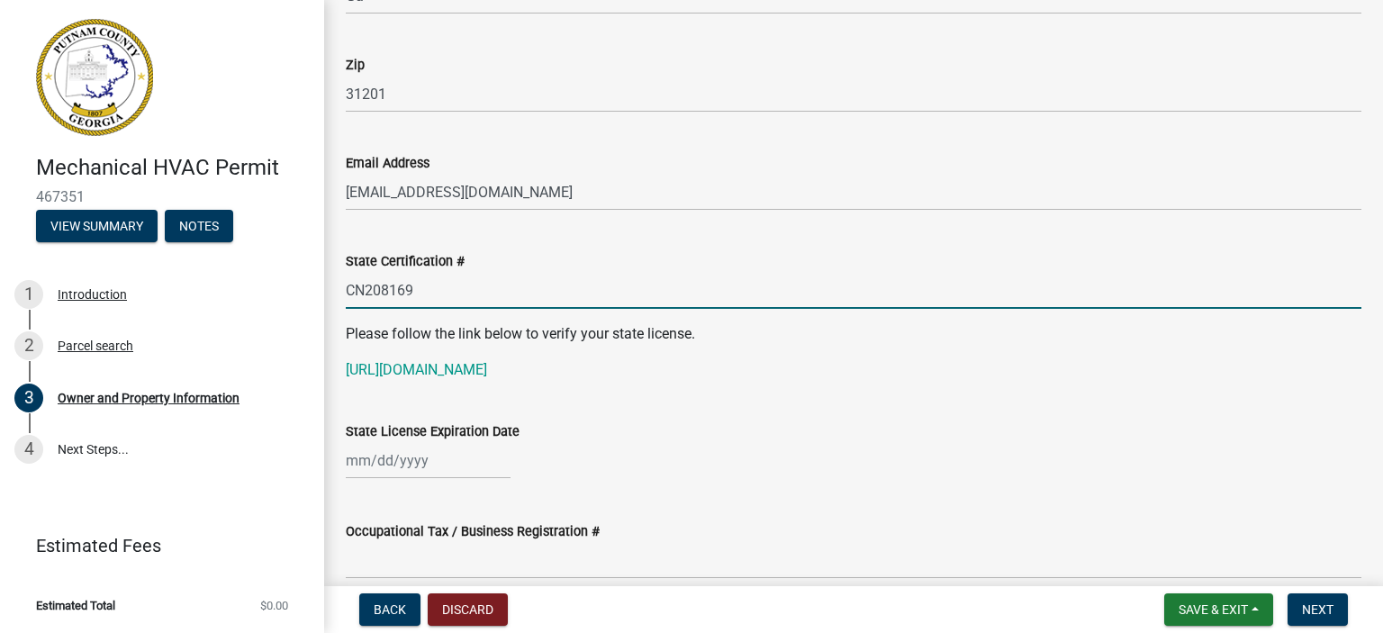
type input "CN208169"
click at [377, 463] on div at bounding box center [428, 460] width 165 height 37
select select "8"
select select "2025"
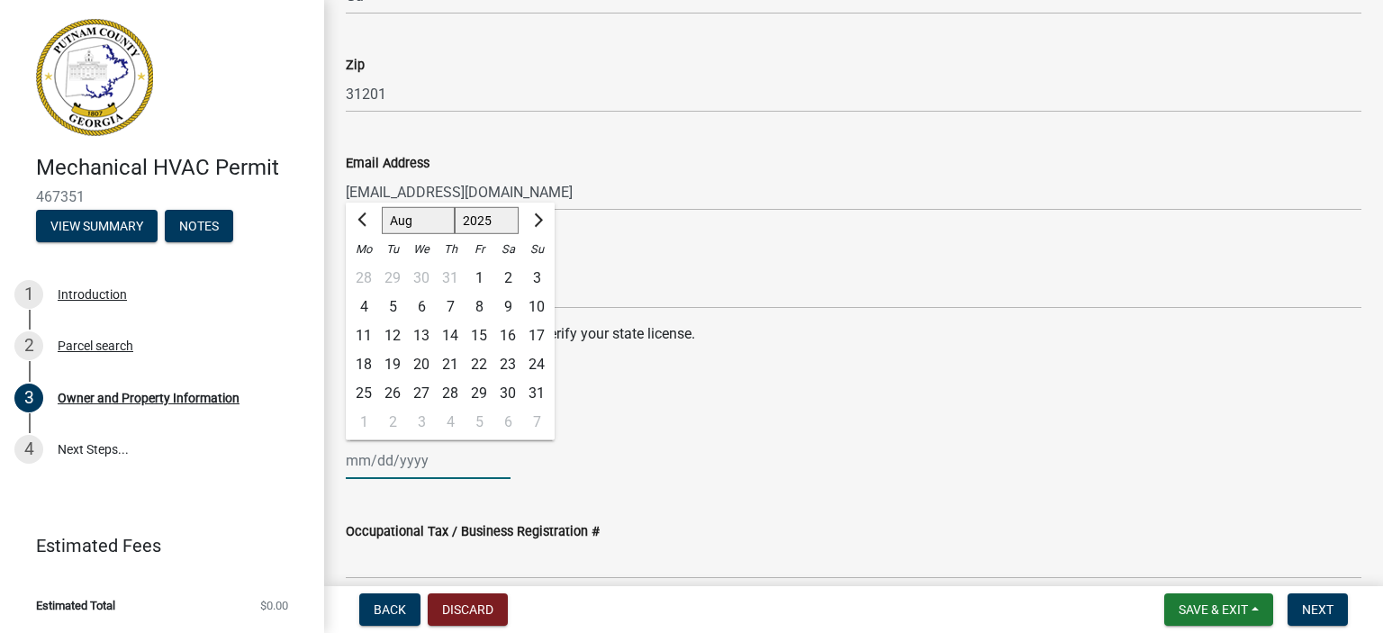
click at [422, 217] on select "Jan Feb Mar Apr May Jun [DATE] Aug Sep Oct Nov Dec" at bounding box center [418, 220] width 73 height 27
select select "11"
click at [382, 207] on select "Jan Feb Mar Apr May Jun [DATE] Aug Sep Oct Nov Dec" at bounding box center [418, 220] width 73 height 27
click at [539, 393] on div "30" at bounding box center [536, 393] width 29 height 29
type input "[DATE]"
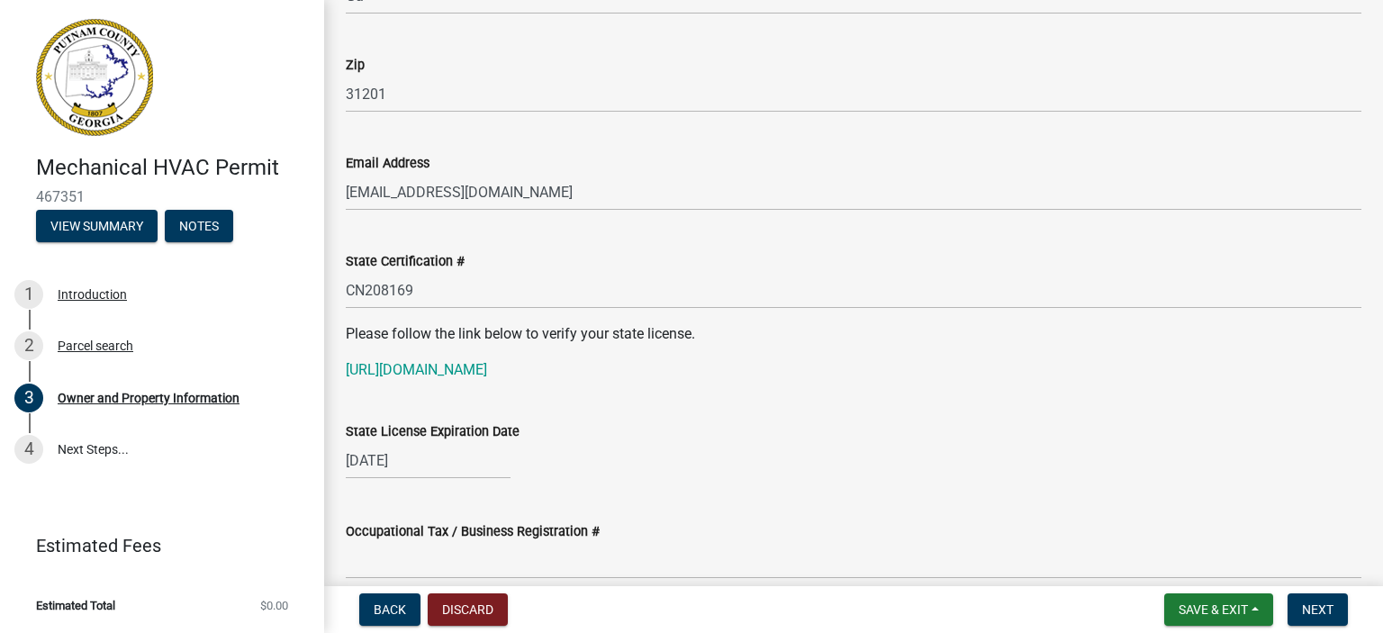
scroll to position [2438, 0]
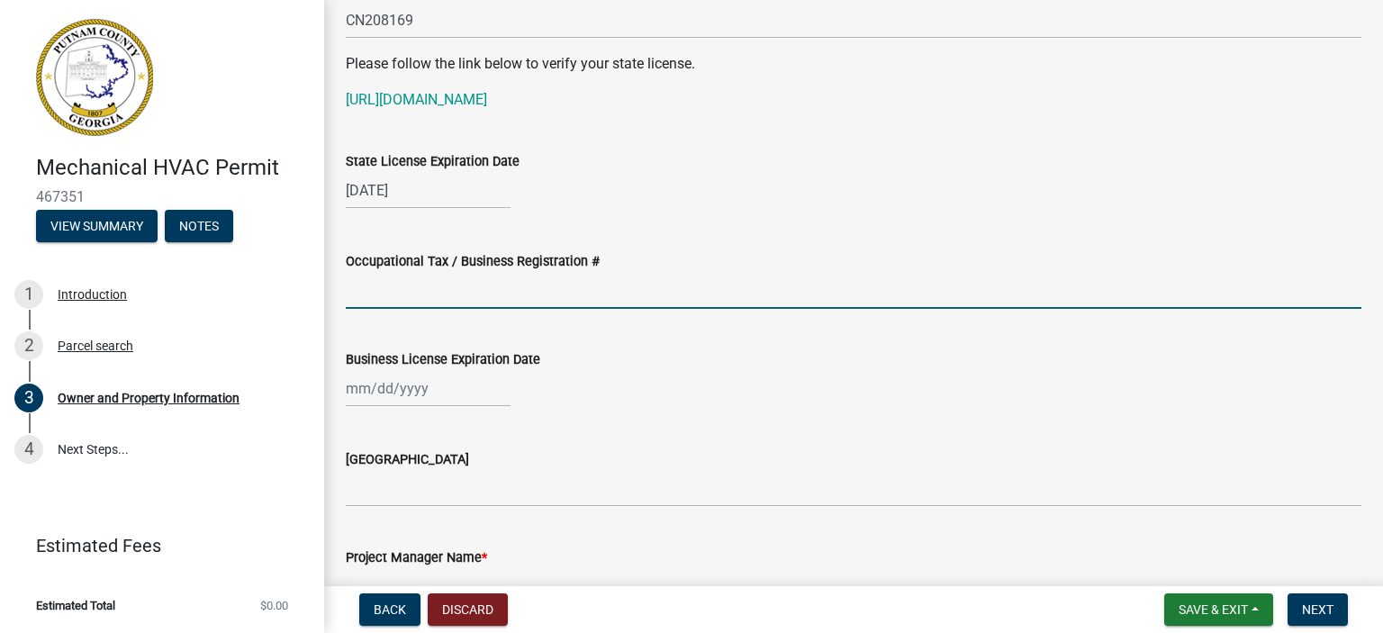
click at [474, 292] on input "Occupational Tax / Business Registration #" at bounding box center [853, 290] width 1015 height 37
type input "GB000355"
click at [418, 395] on div at bounding box center [428, 388] width 165 height 37
select select "8"
select select "2025"
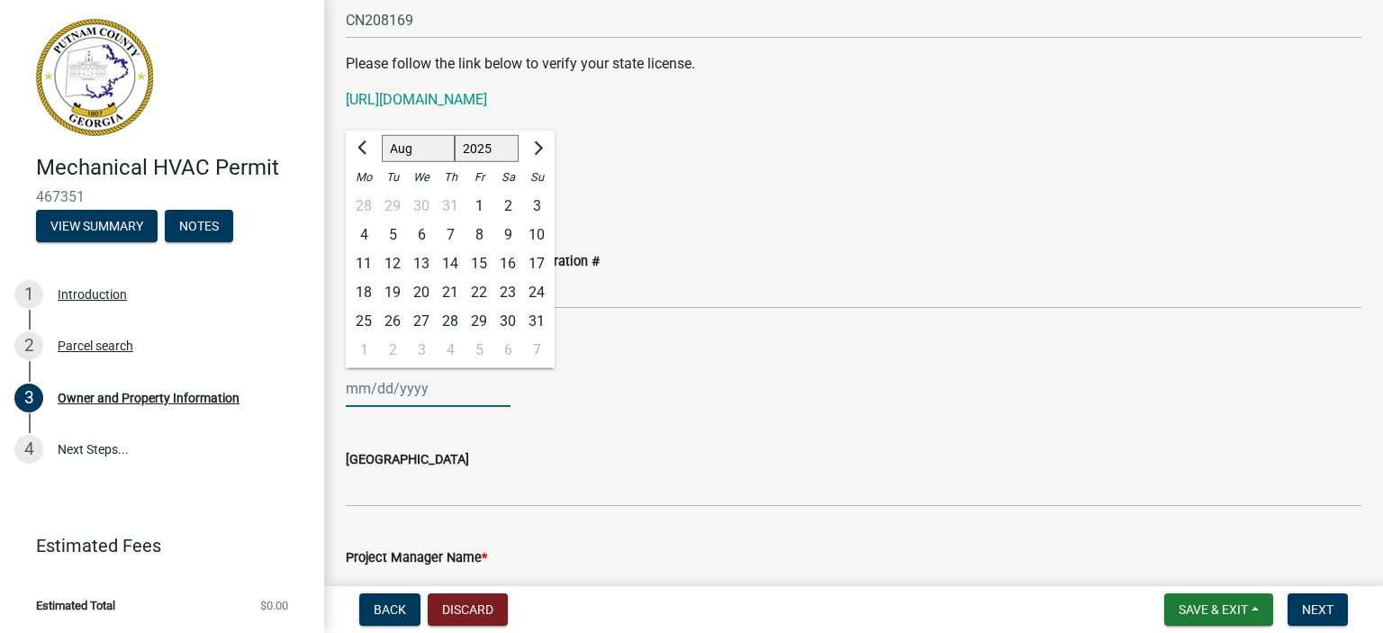
click at [433, 141] on select "Jan Feb Mar Apr May Jun [DATE] Aug Sep Oct Nov Dec" at bounding box center [418, 148] width 73 height 27
select select "3"
click at [382, 135] on select "Jan Feb Mar Apr May Jun [DATE] Aug Sep Oct Nov Dec" at bounding box center [418, 148] width 73 height 27
click at [475, 154] on select "1525 1526 1527 1528 1529 1530 1531 1532 1533 1534 1535 1536 1537 1538 1539 1540…" at bounding box center [487, 148] width 65 height 27
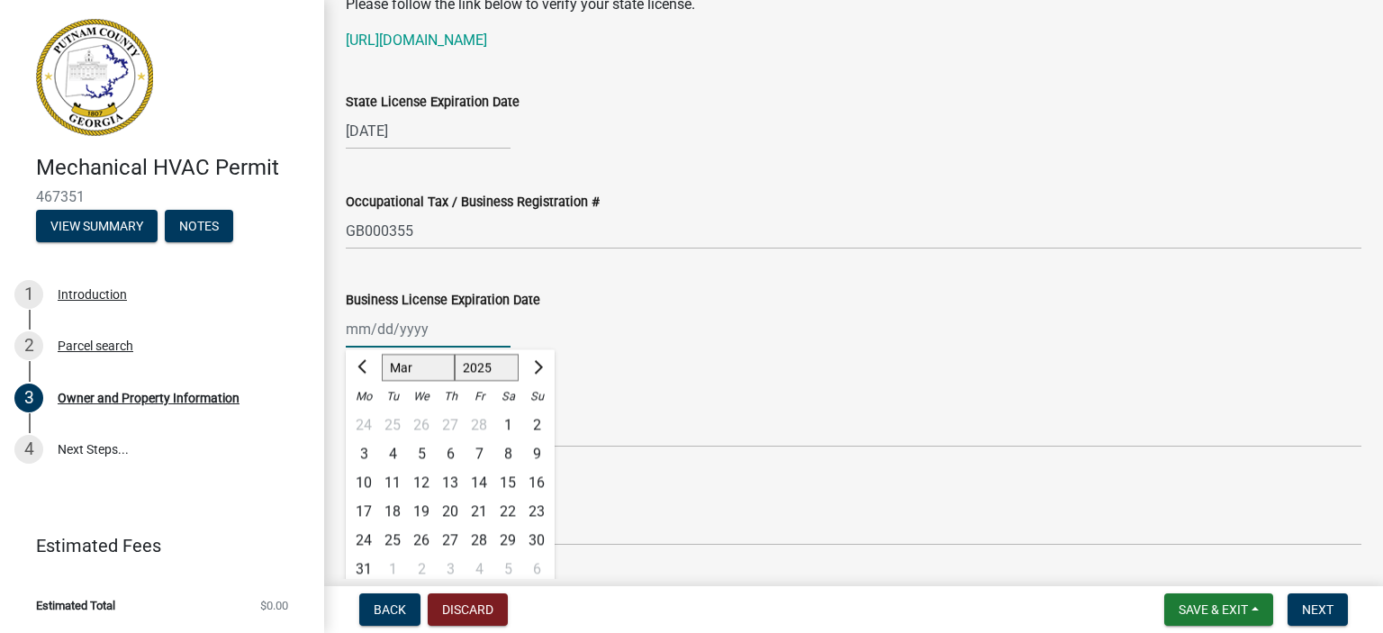
scroll to position [2528, 0]
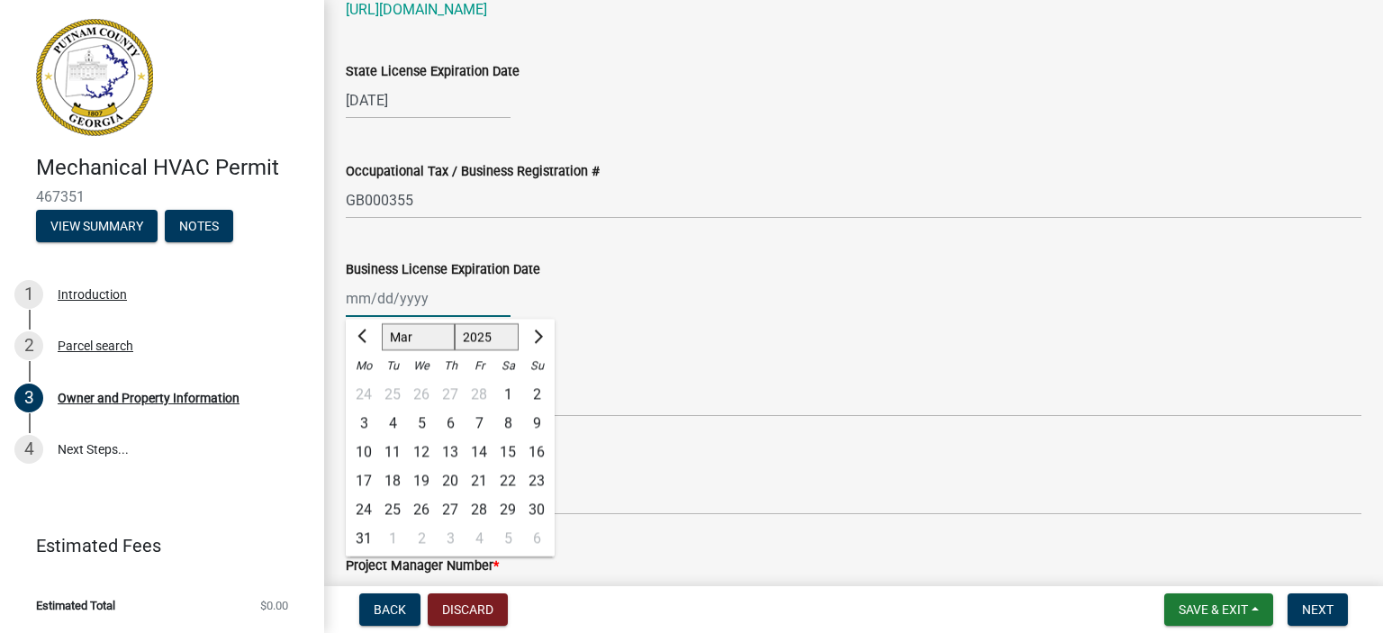
click at [502, 330] on select "1525 1526 1527 1528 1529 1530 1531 1532 1533 1534 1535 1536 1537 1538 1539 1540…" at bounding box center [487, 336] width 65 height 27
select select "2026"
click at [455, 323] on select "1525 1526 1527 1528 1529 1530 1531 1532 1533 1534 1535 1536 1537 1538 1539 1540…" at bounding box center [487, 336] width 65 height 27
click at [387, 539] on div "31" at bounding box center [392, 538] width 29 height 29
type input "[DATE]"
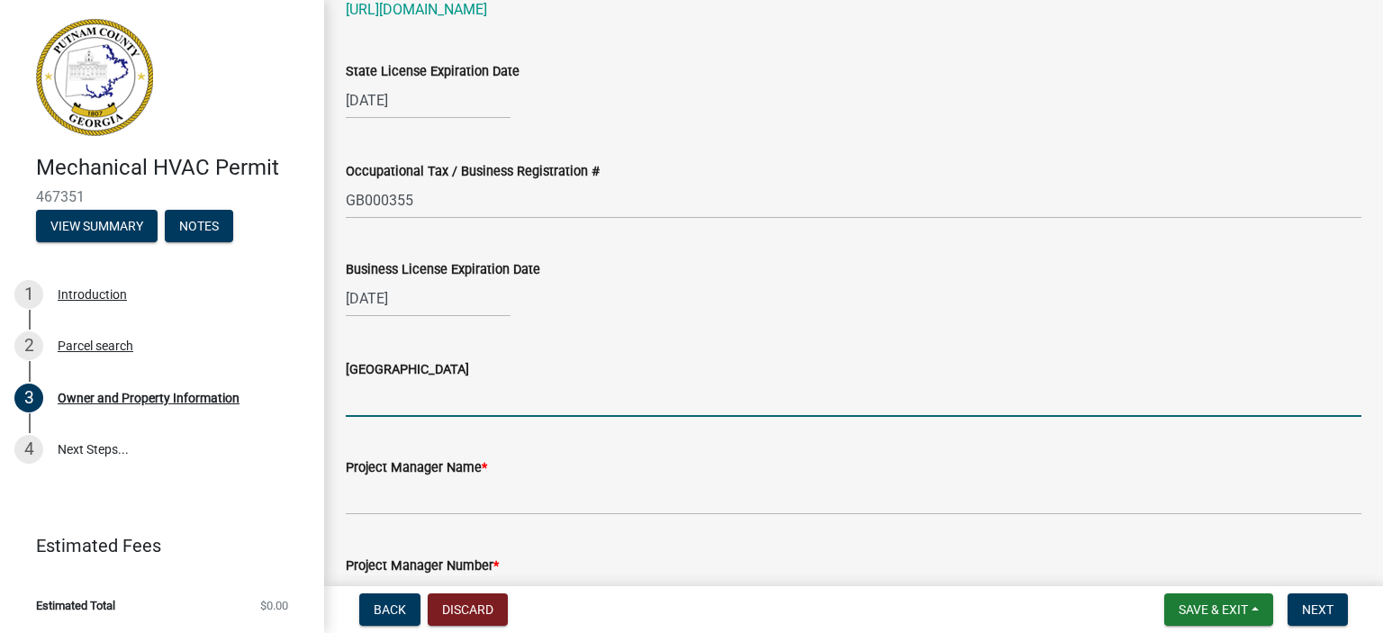
click at [428, 392] on input "[GEOGRAPHIC_DATA]" at bounding box center [853, 398] width 1015 height 37
type input "[PERSON_NAME] Co"
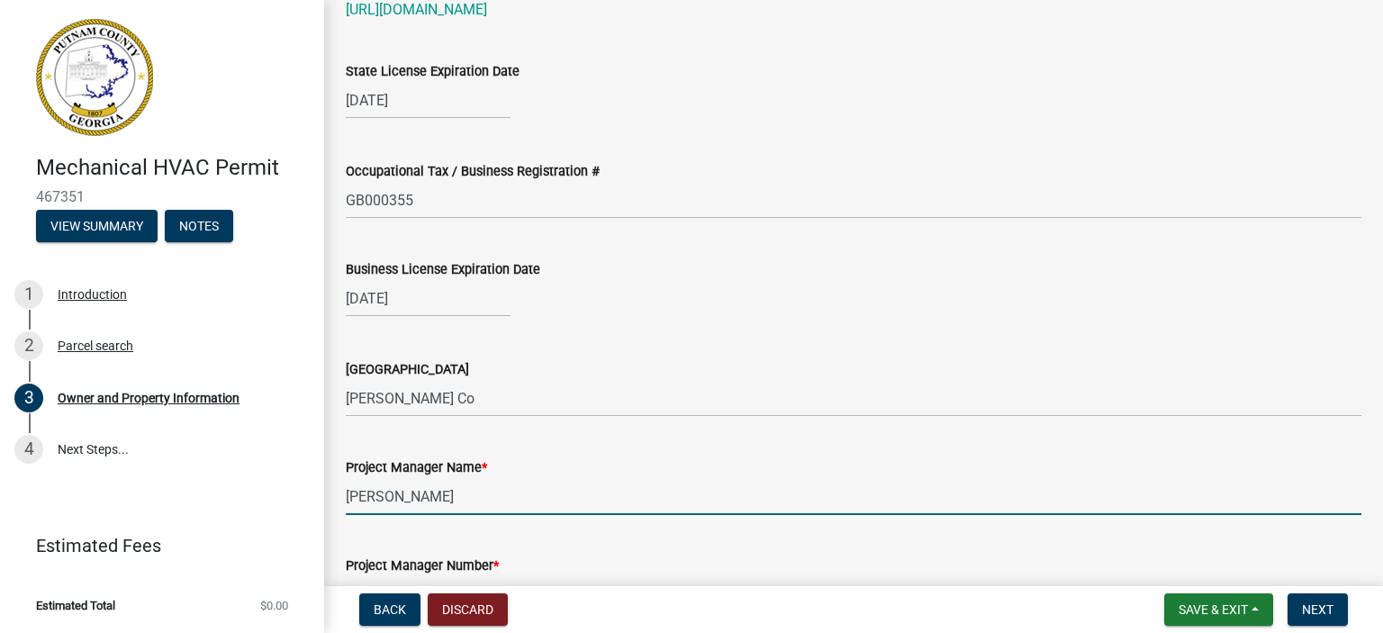
type input "[PERSON_NAME]"
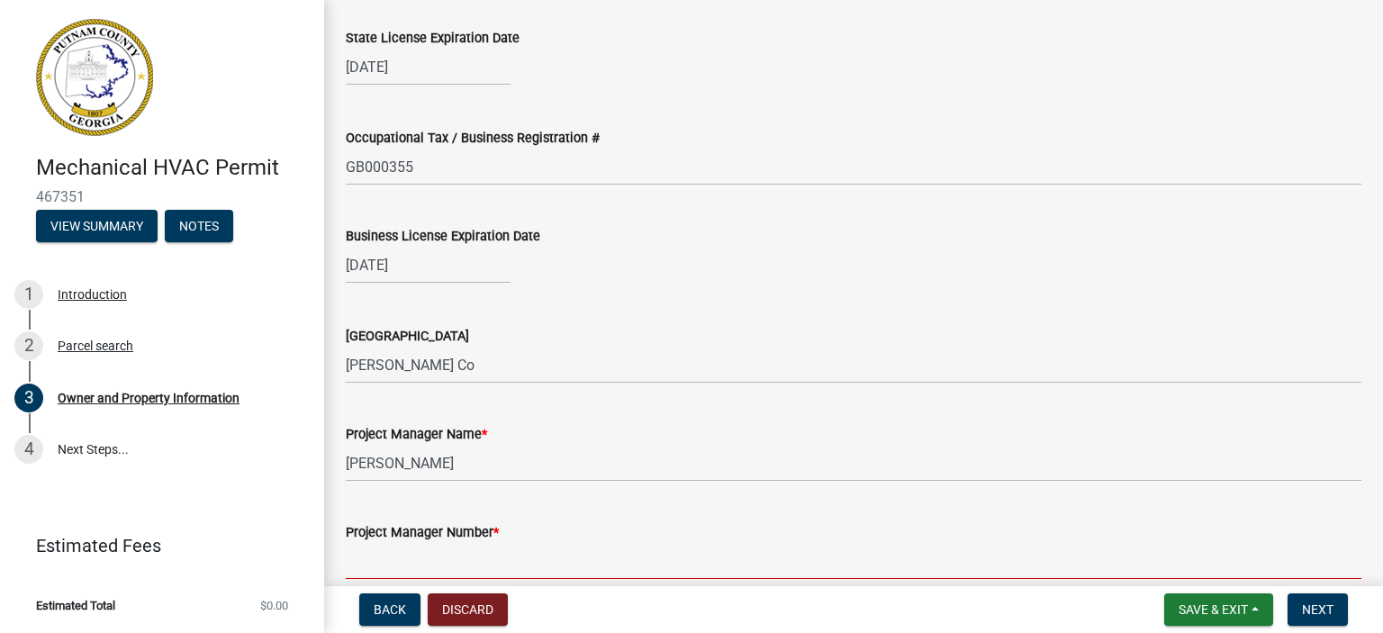
type input "\"
type input "7064855456"
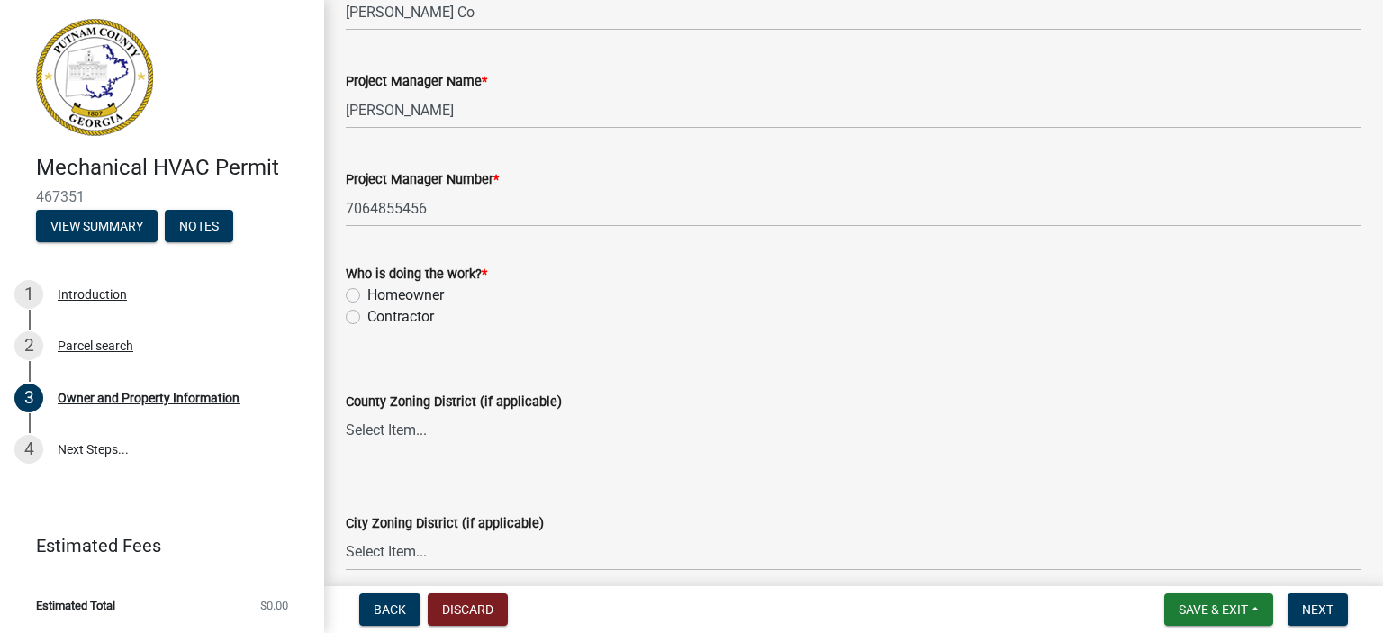
click at [417, 316] on label "Contractor" at bounding box center [400, 317] width 67 height 22
click at [379, 316] on input "Contractor" at bounding box center [373, 312] width 12 height 12
radio input "true"
click at [1325, 603] on span "Next" at bounding box center [1318, 609] width 32 height 14
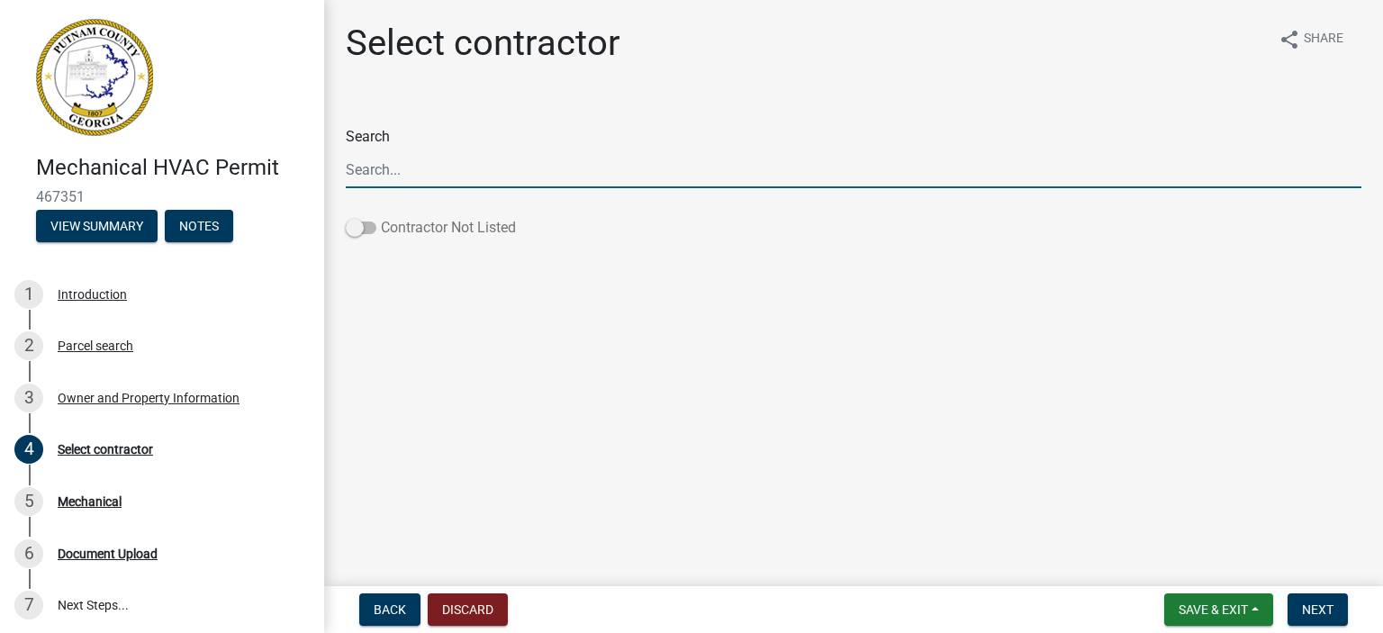
click at [424, 231] on label "Contractor Not Listed" at bounding box center [431, 228] width 170 height 22
click at [381, 217] on input "Contractor Not Listed" at bounding box center [381, 217] width 0 height 0
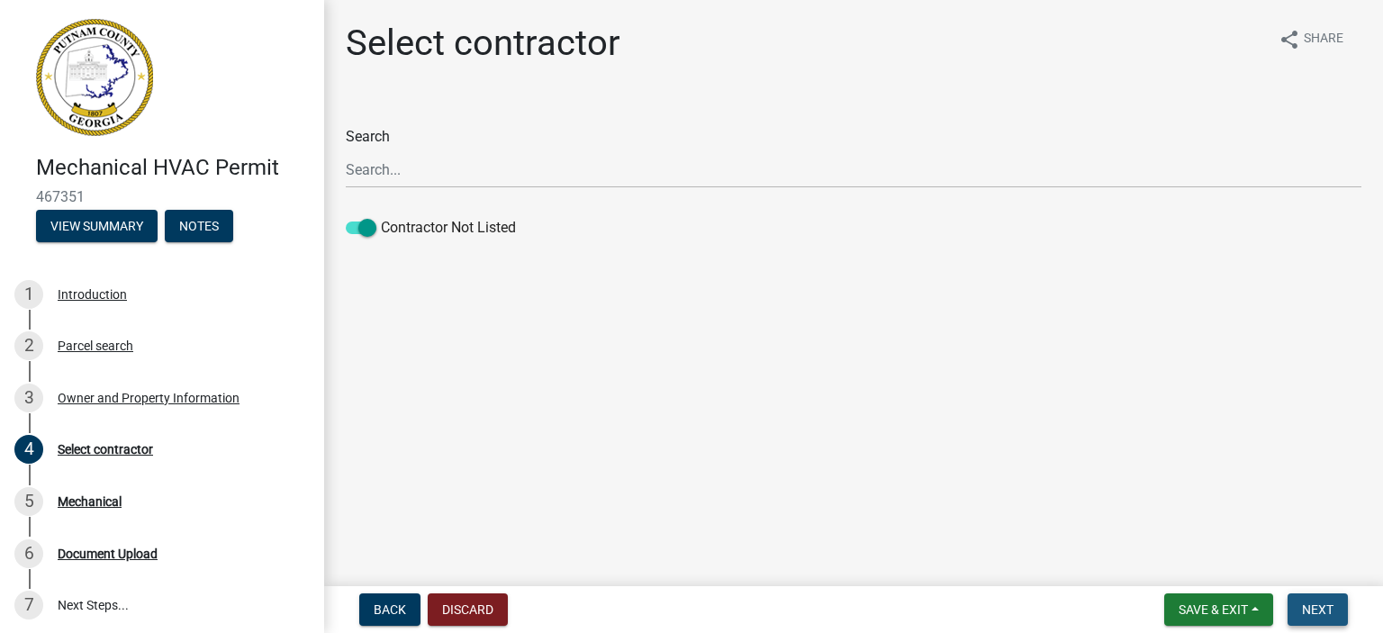
click at [1321, 616] on span "Next" at bounding box center [1318, 609] width 32 height 14
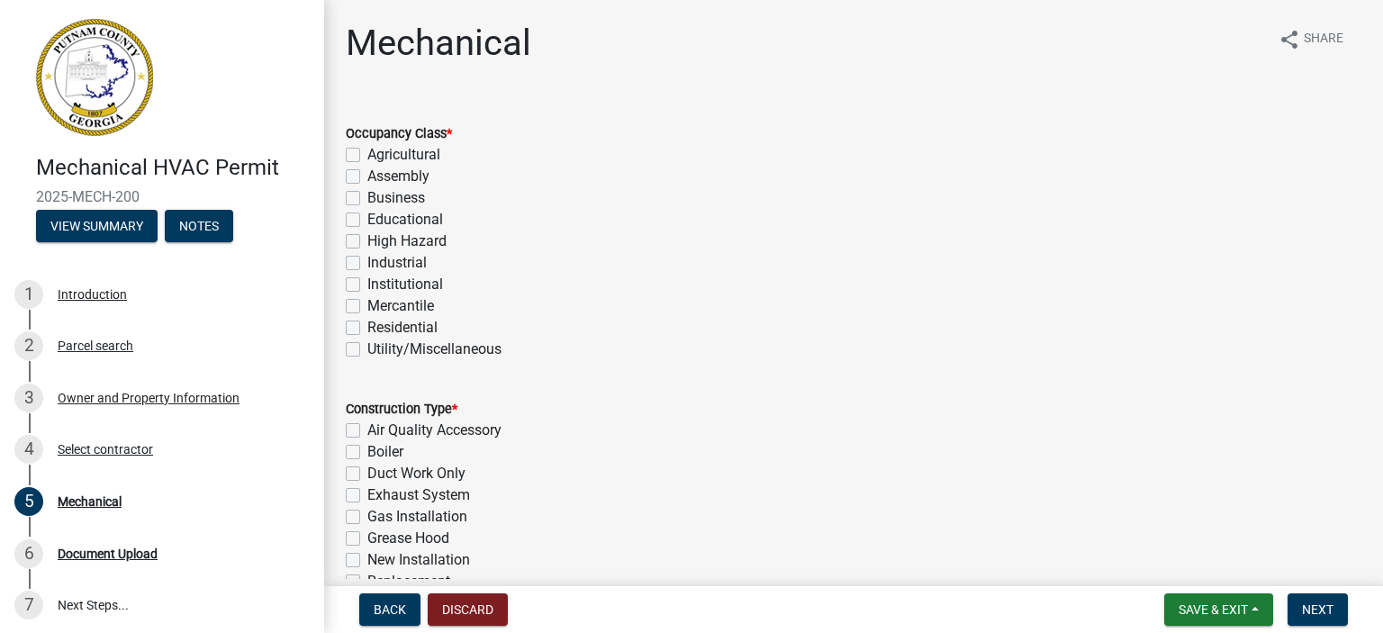
click at [413, 323] on label "Residential" at bounding box center [402, 328] width 70 height 22
click at [379, 323] on input "Residential" at bounding box center [373, 323] width 12 height 12
checkbox input "true"
checkbox input "false"
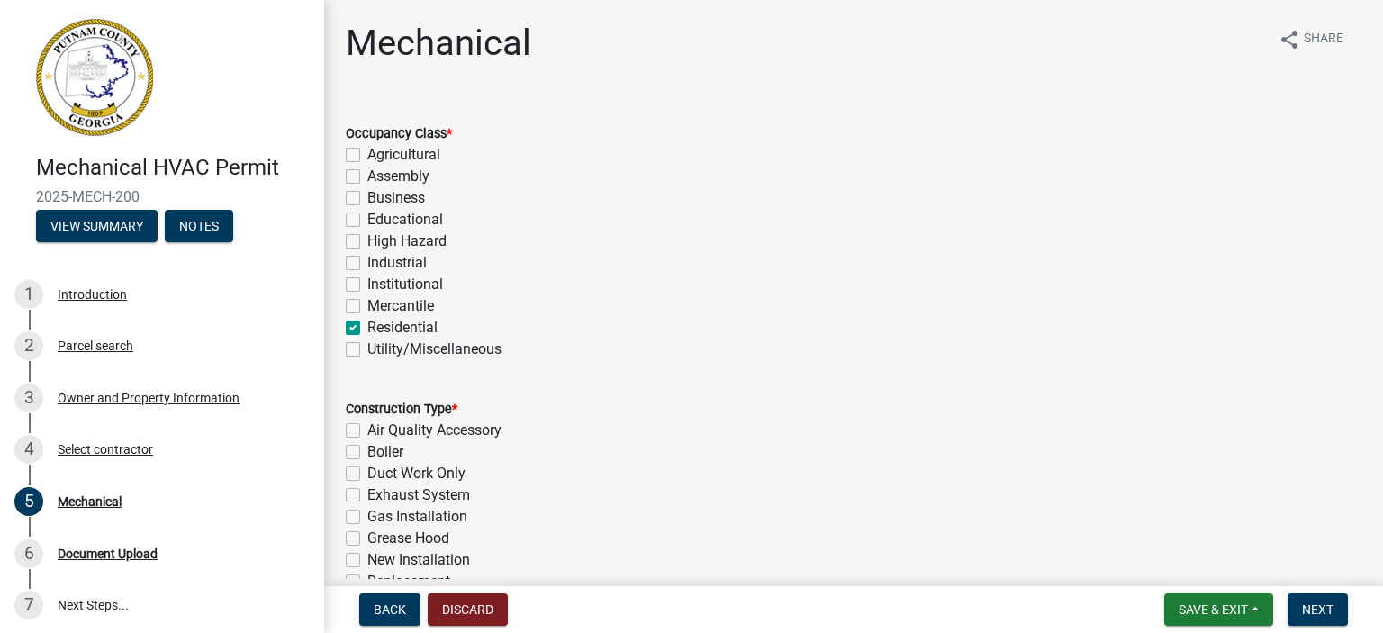
checkbox input "false"
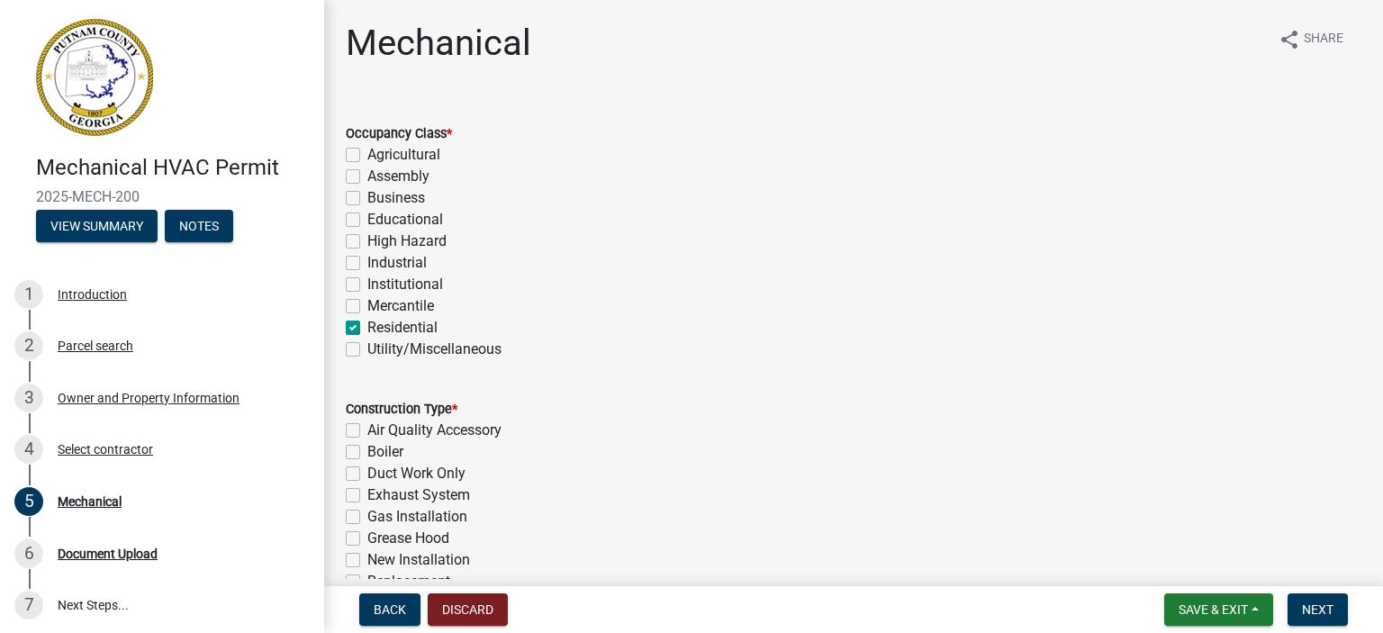
checkbox input "false"
checkbox input "true"
checkbox input "false"
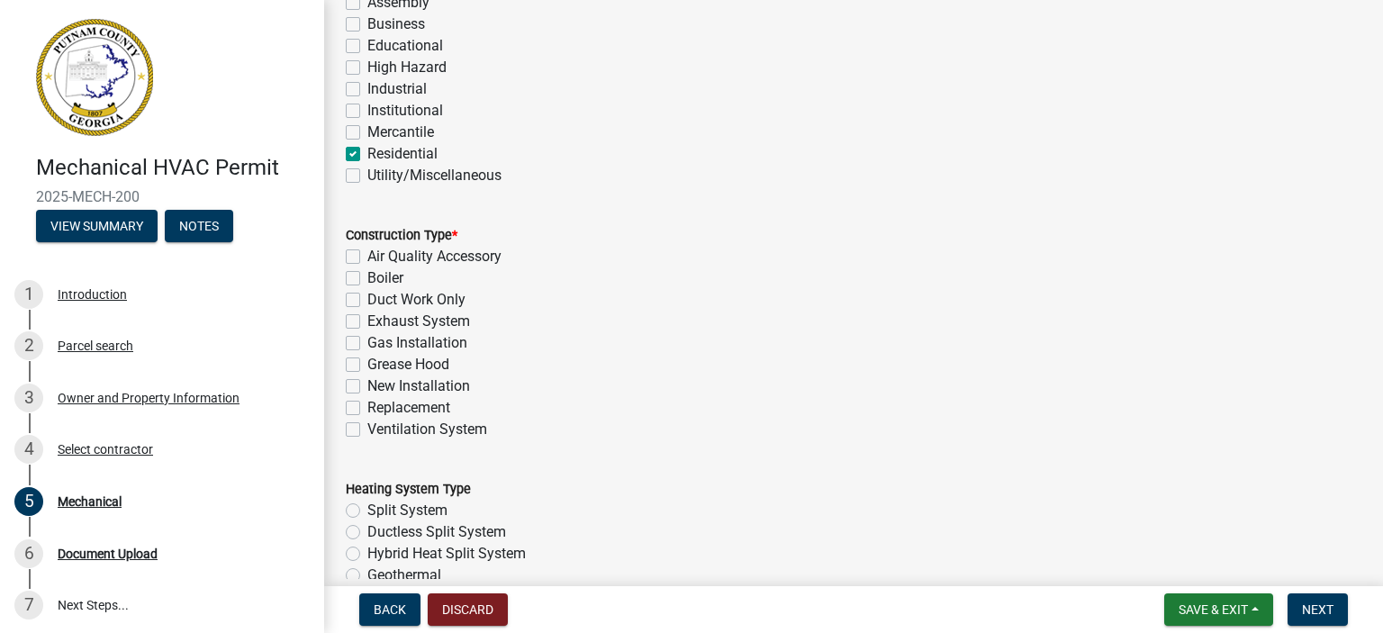
scroll to position [180, 0]
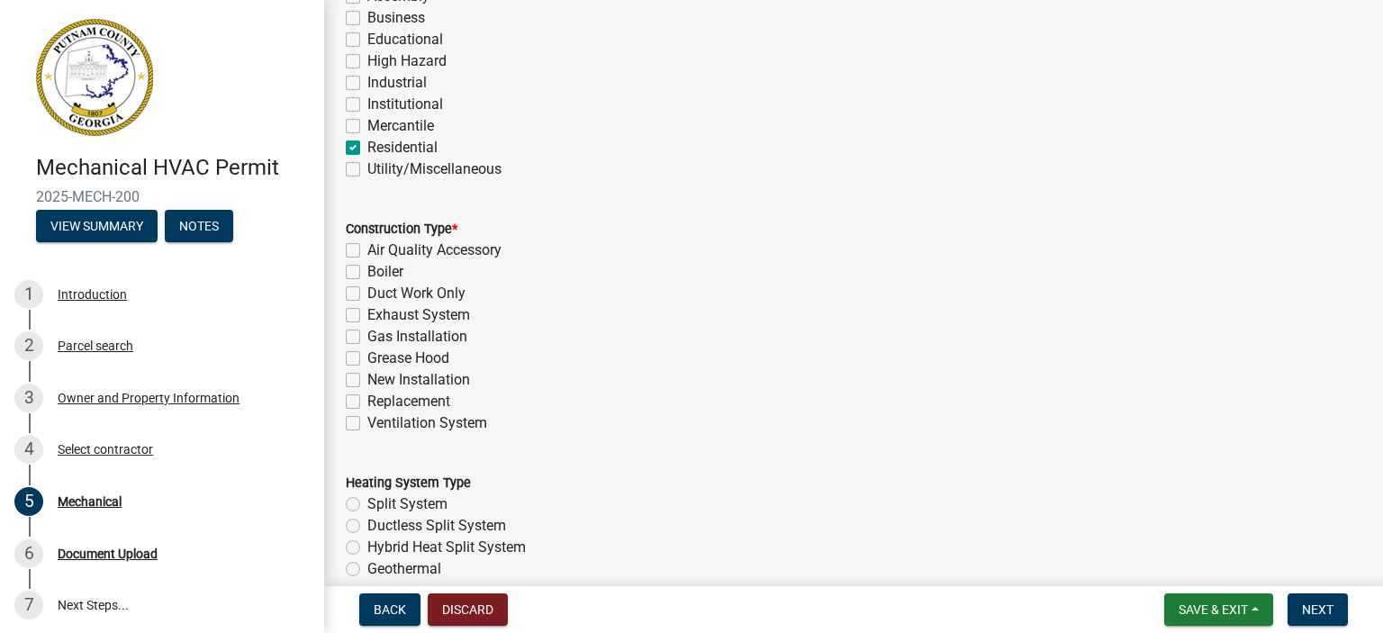
click at [407, 383] on label "New Installation" at bounding box center [418, 380] width 103 height 22
click at [379, 381] on input "New Installation" at bounding box center [373, 375] width 12 height 12
checkbox input "true"
checkbox input "false"
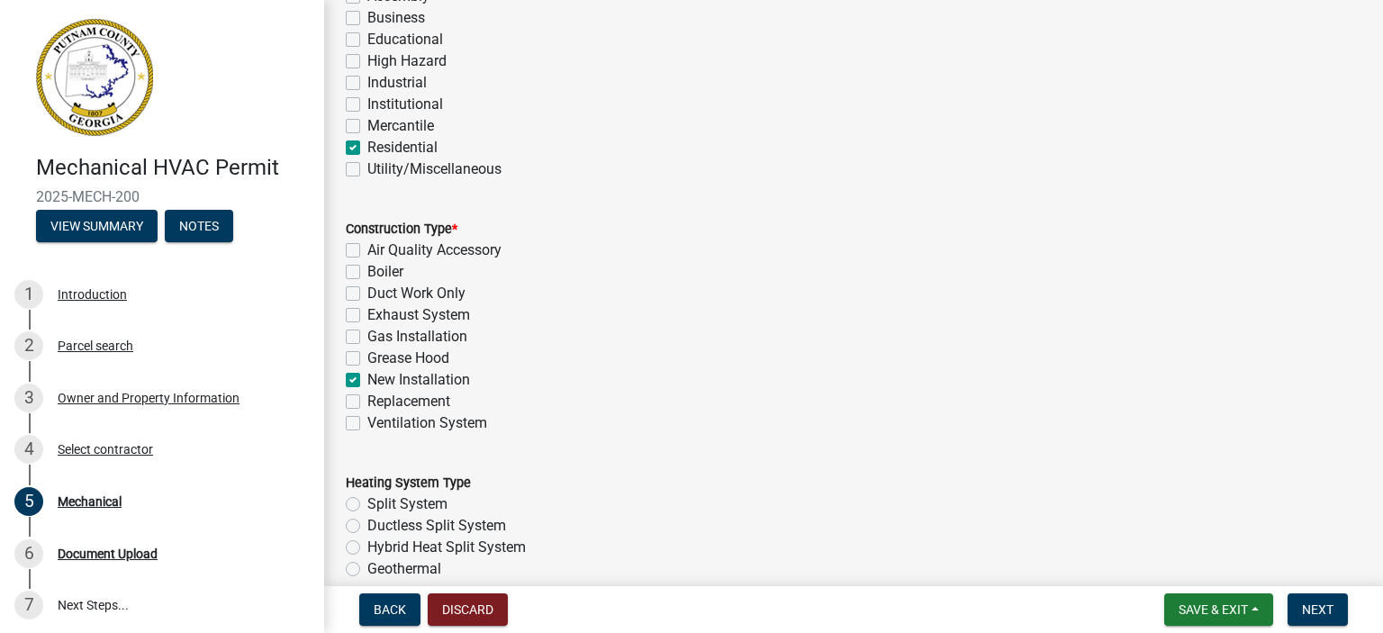
checkbox input "false"
checkbox input "true"
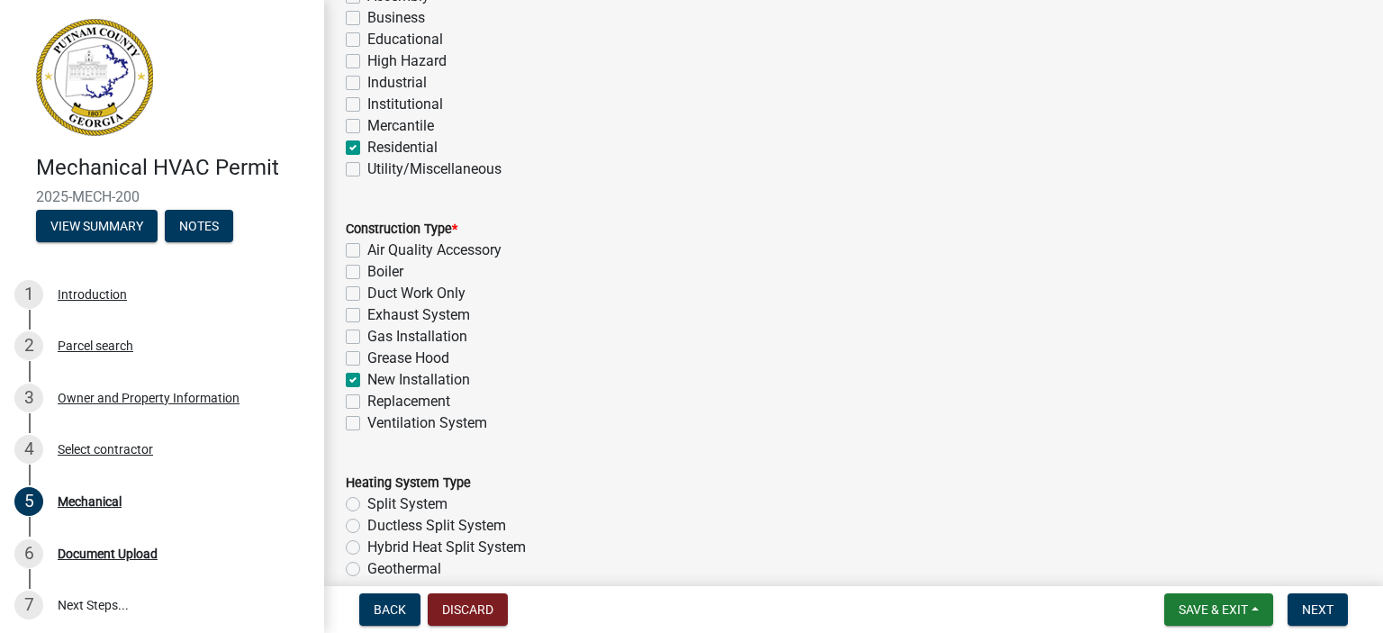
checkbox input "false"
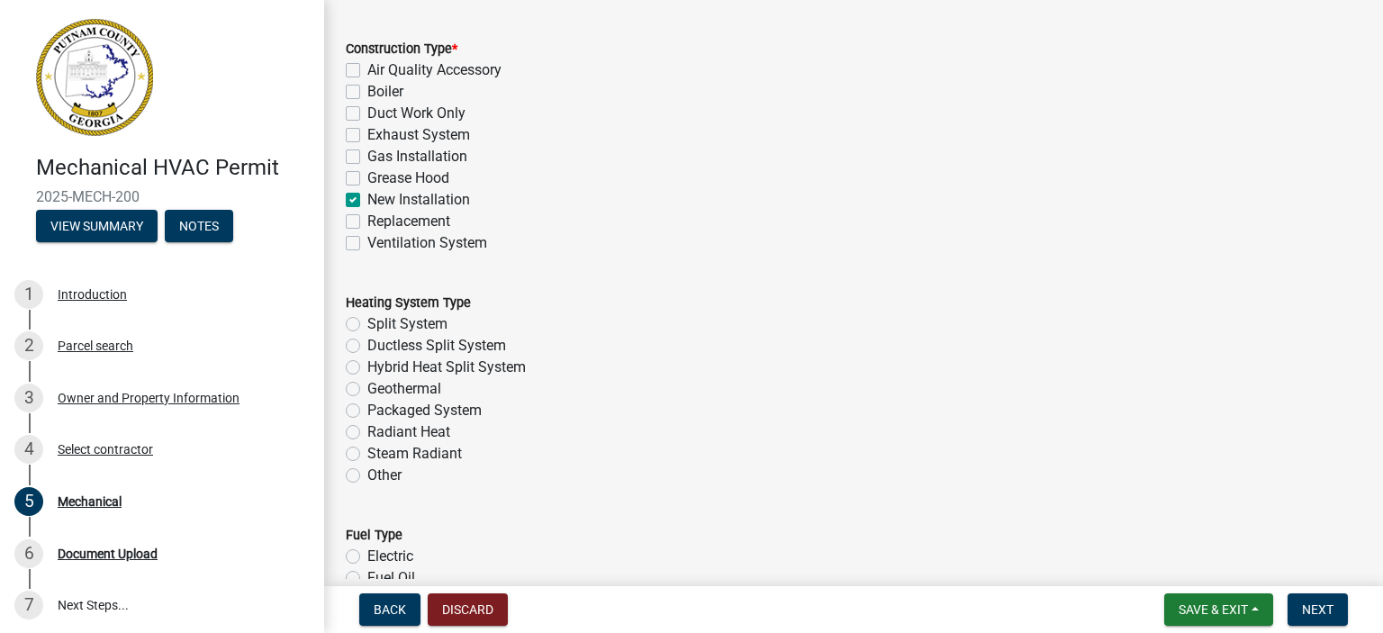
click at [406, 324] on label "Split System" at bounding box center [407, 324] width 80 height 22
click at [379, 324] on input "Split System" at bounding box center [373, 319] width 12 height 12
radio input "true"
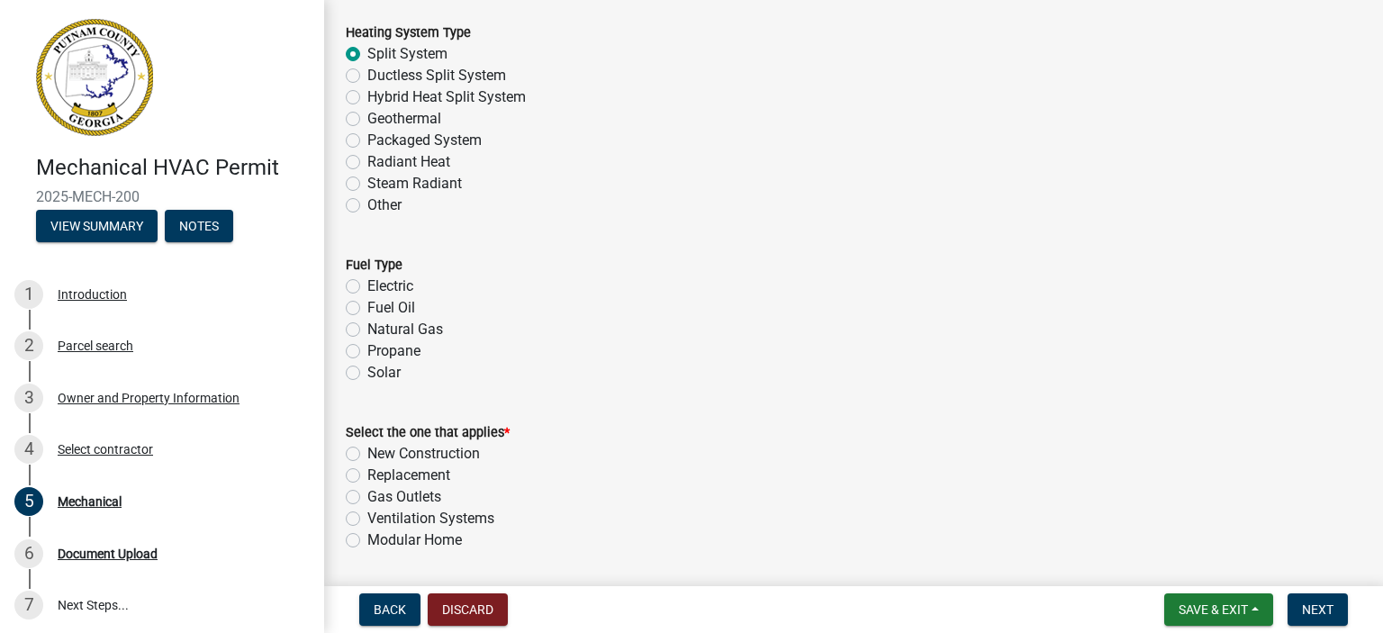
click at [381, 289] on label "Electric" at bounding box center [390, 286] width 46 height 22
click at [379, 287] on input "Electric" at bounding box center [373, 281] width 12 height 12
radio input "true"
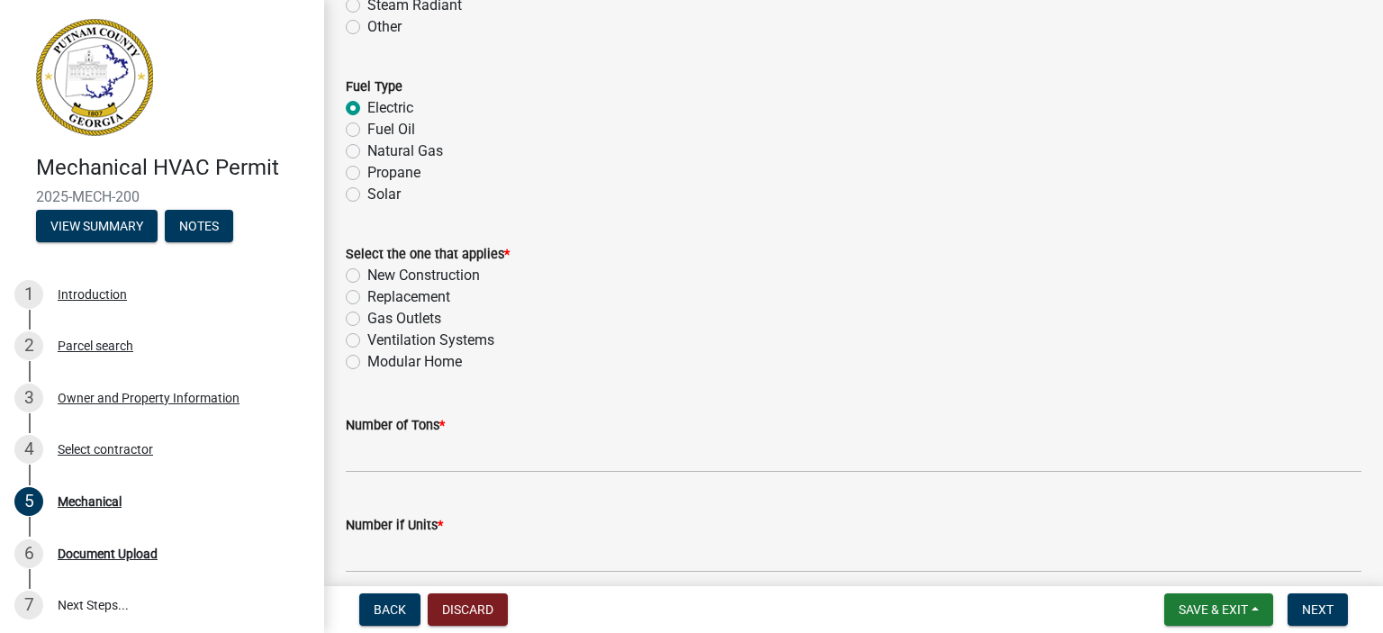
scroll to position [810, 0]
click at [425, 269] on label "New Construction" at bounding box center [423, 274] width 113 height 22
click at [379, 269] on input "New Construction" at bounding box center [373, 269] width 12 height 12
radio input "true"
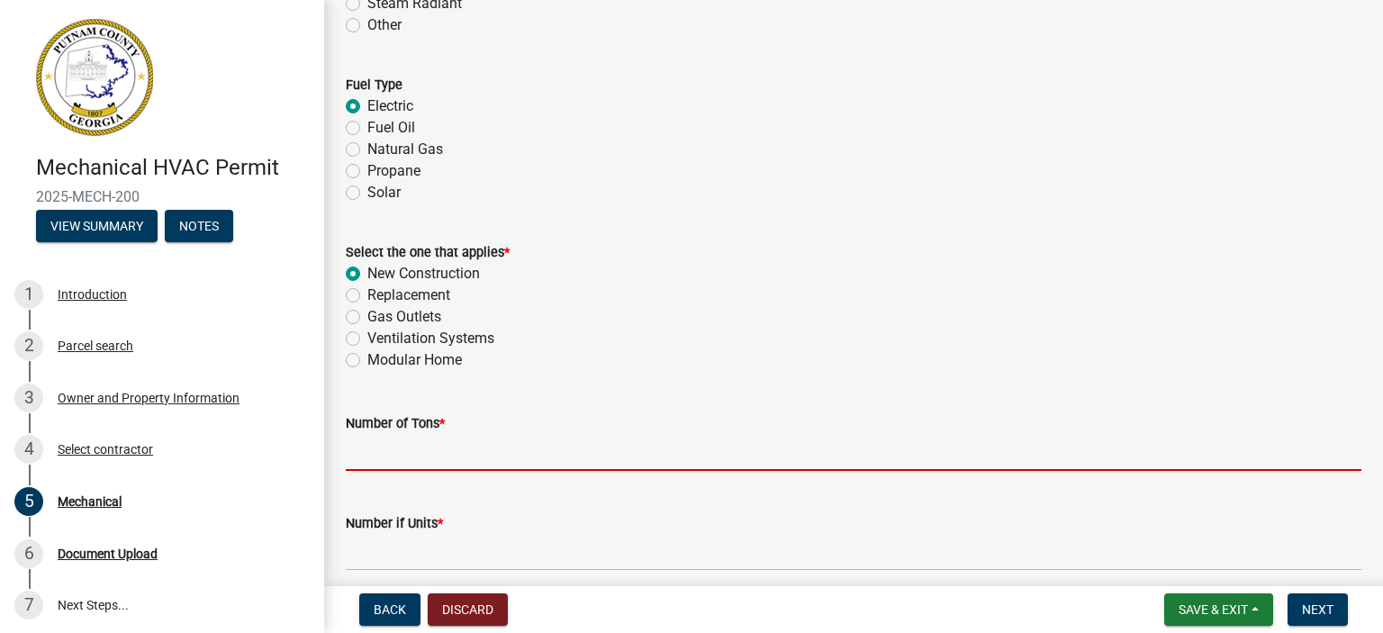
click at [464, 448] on input "text" at bounding box center [853, 452] width 1015 height 37
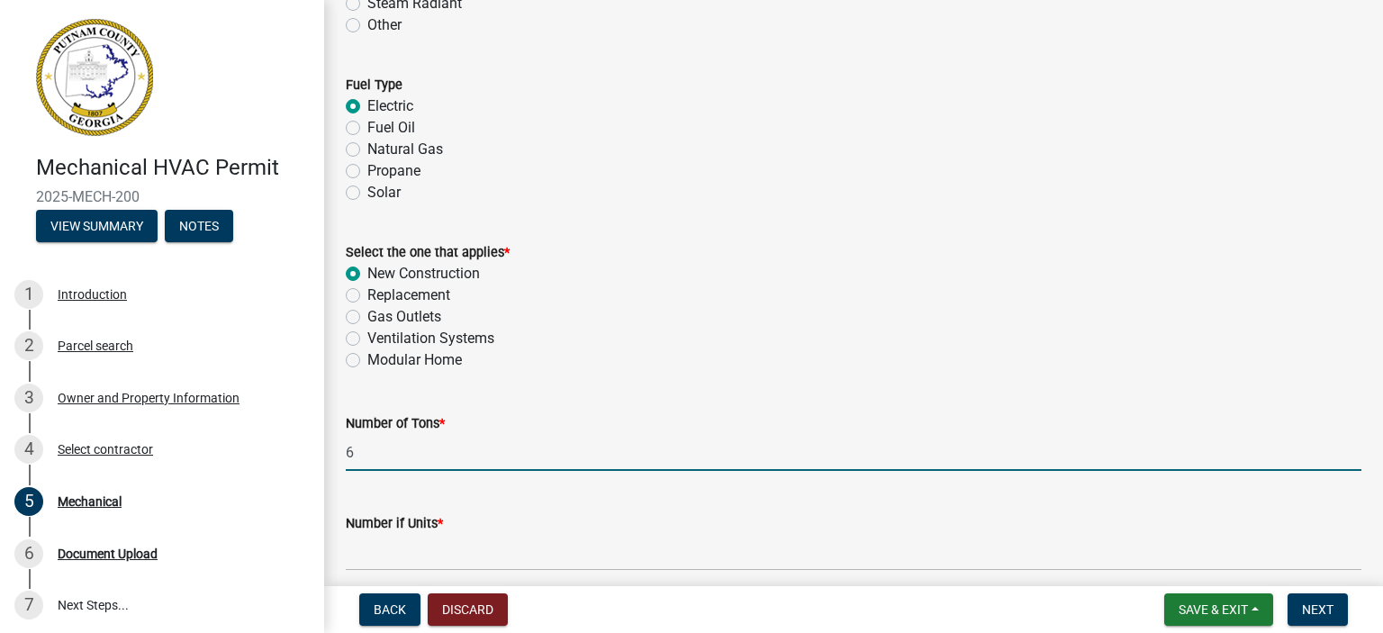
type input "6"
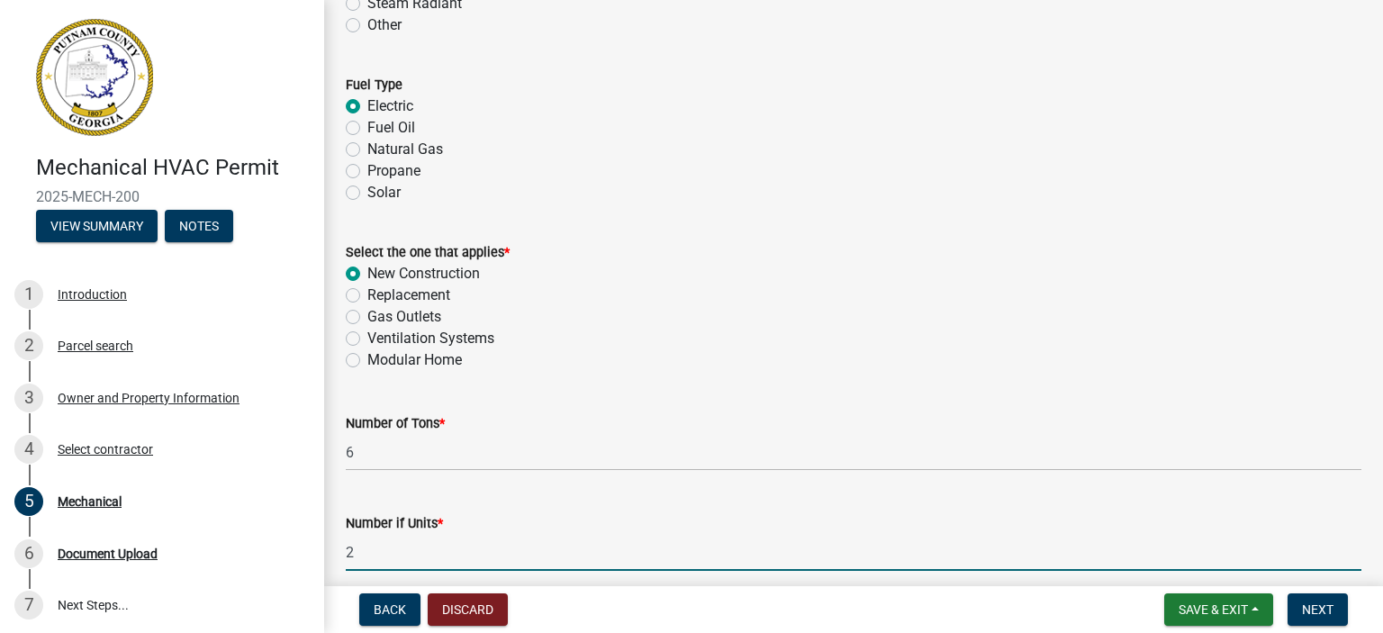
type input "2"
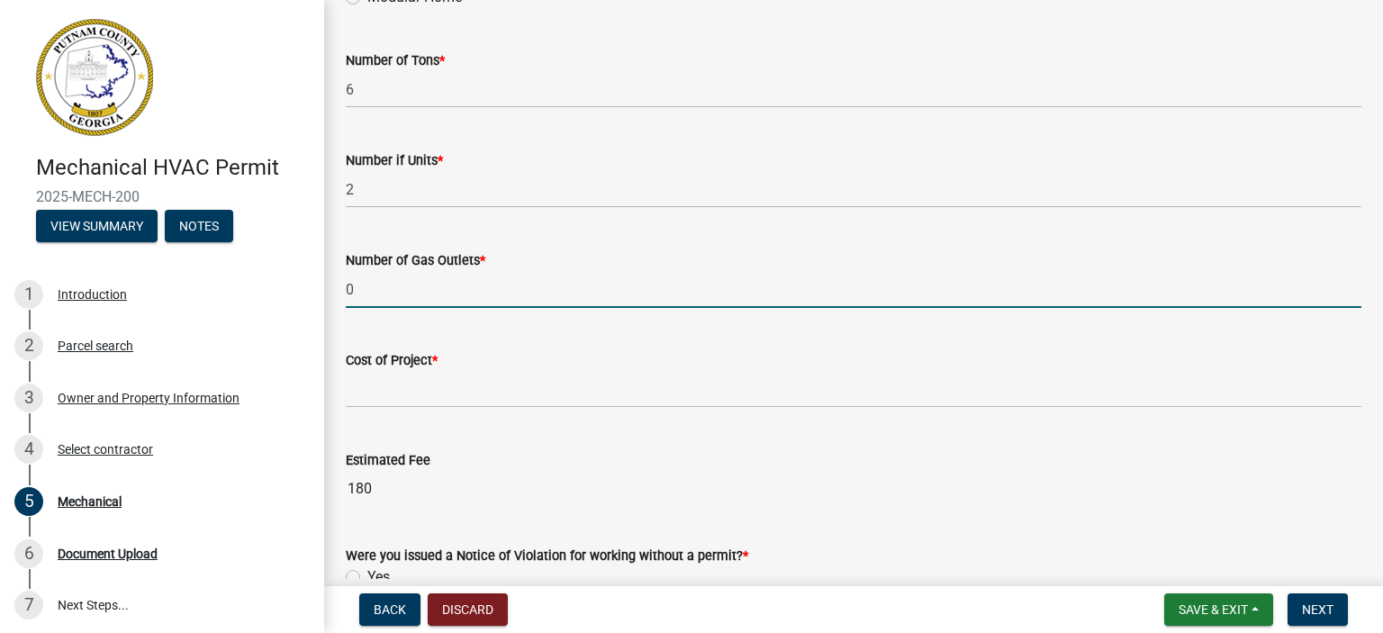
type input "0"
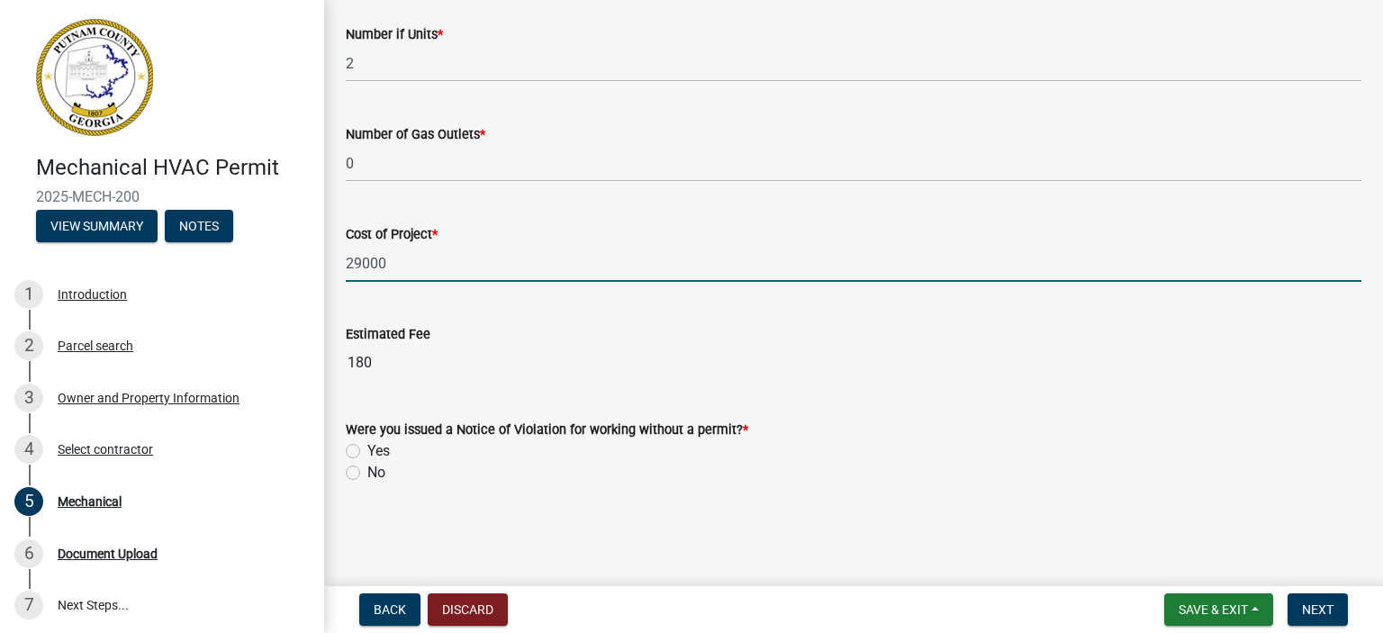
scroll to position [1303, 0]
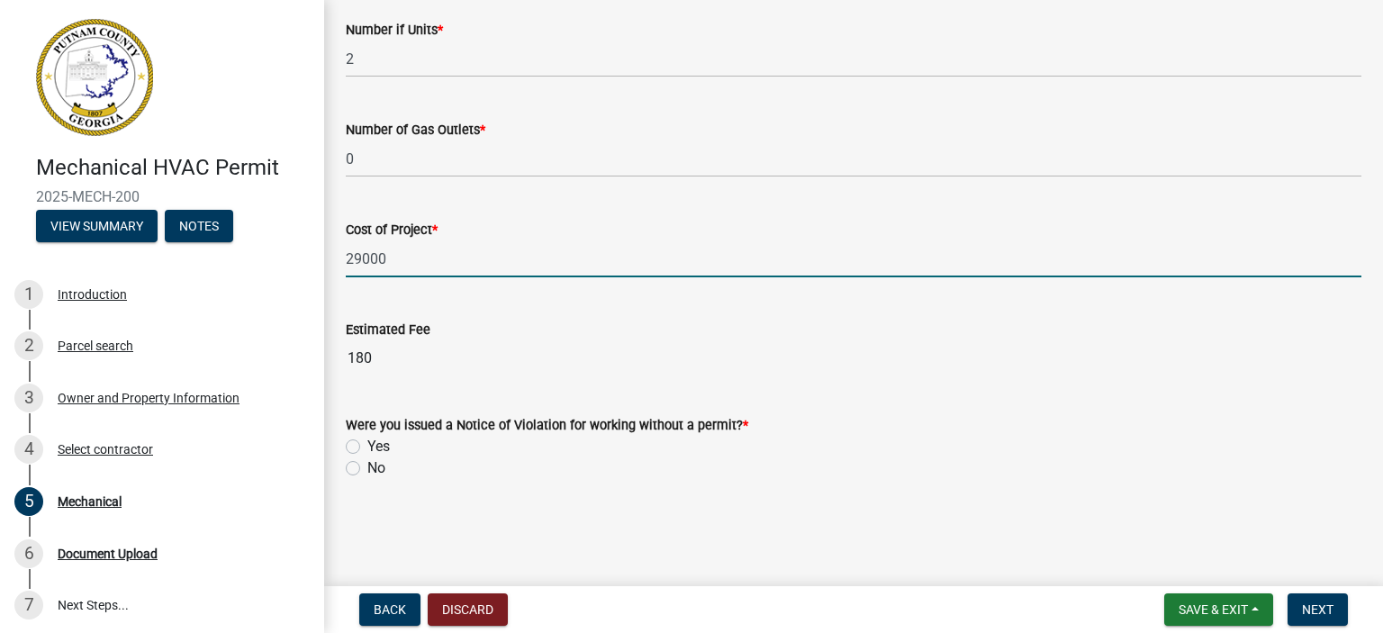
type input "29000"
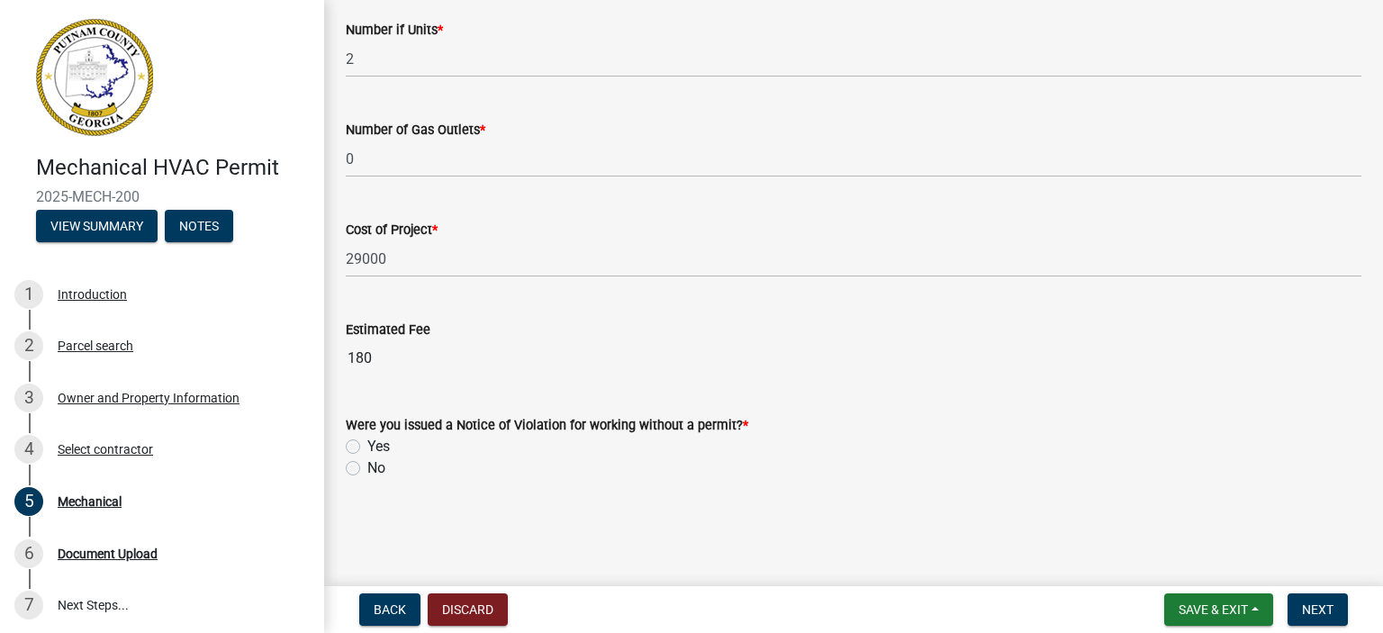
click at [365, 466] on div "No" at bounding box center [853, 468] width 1015 height 22
click at [382, 469] on label "No" at bounding box center [376, 468] width 18 height 22
click at [379, 469] on input "No" at bounding box center [373, 463] width 12 height 12
radio input "true"
click at [1329, 608] on span "Next" at bounding box center [1318, 609] width 32 height 14
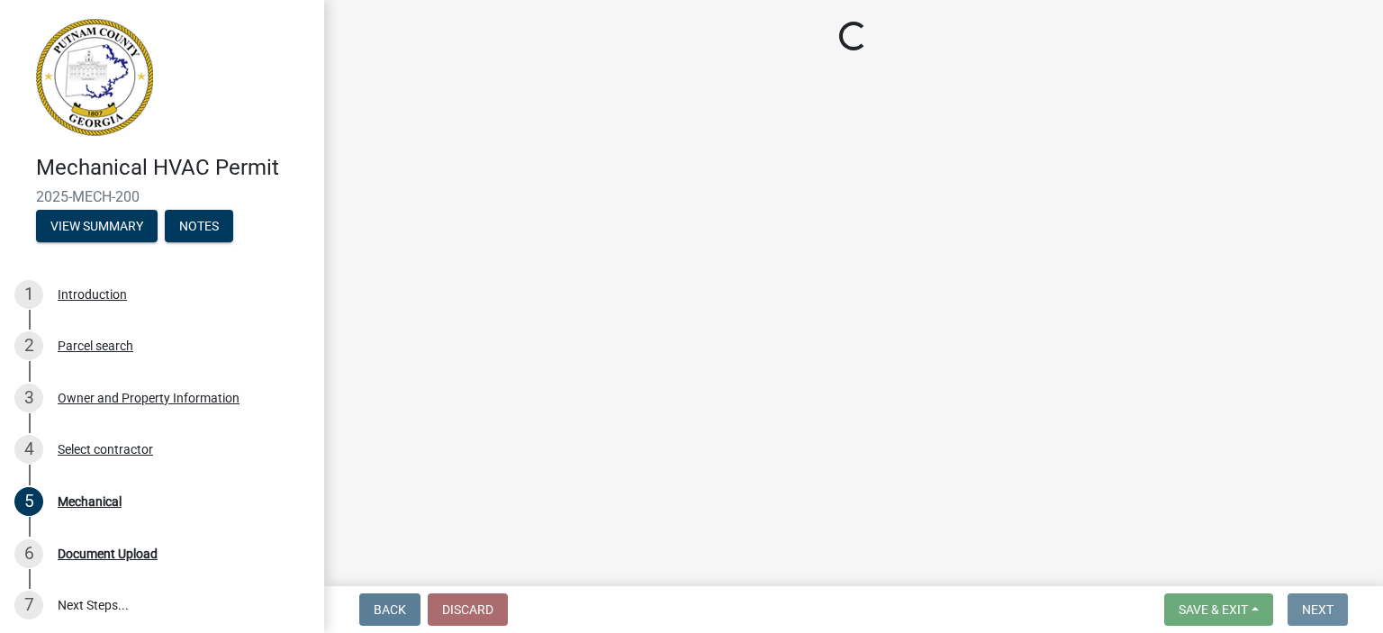
scroll to position [0, 0]
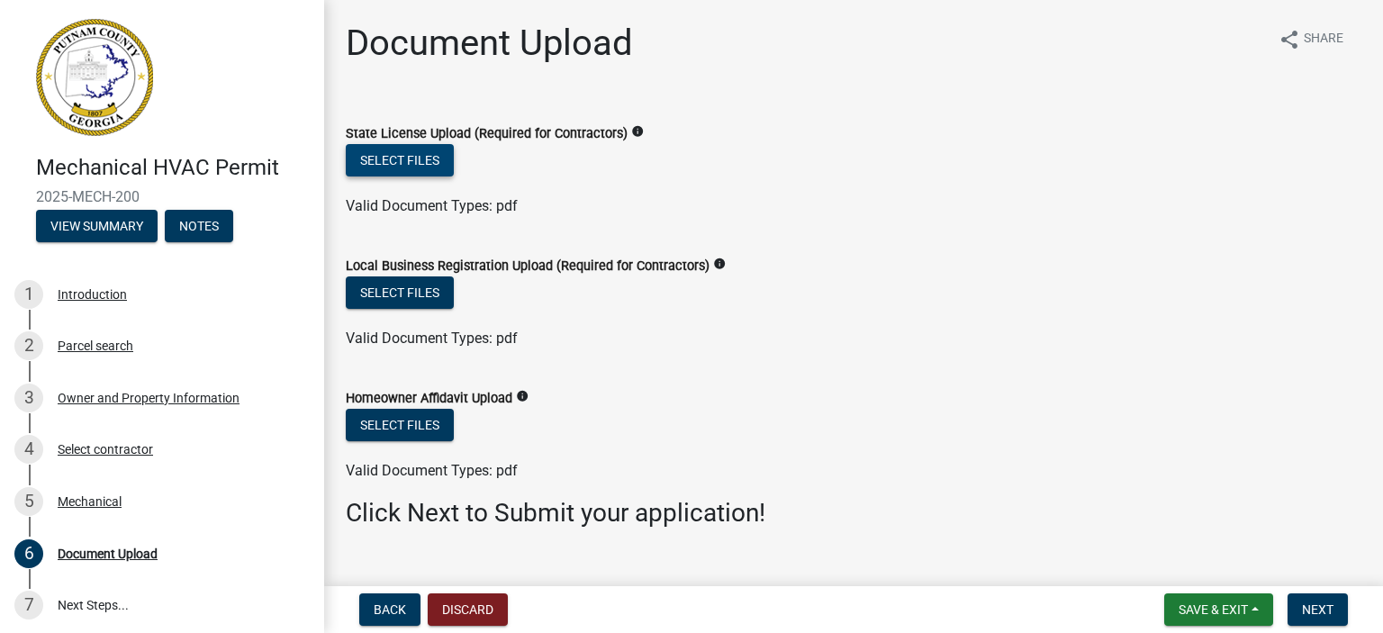
click at [410, 158] on button "Select files" at bounding box center [400, 160] width 108 height 32
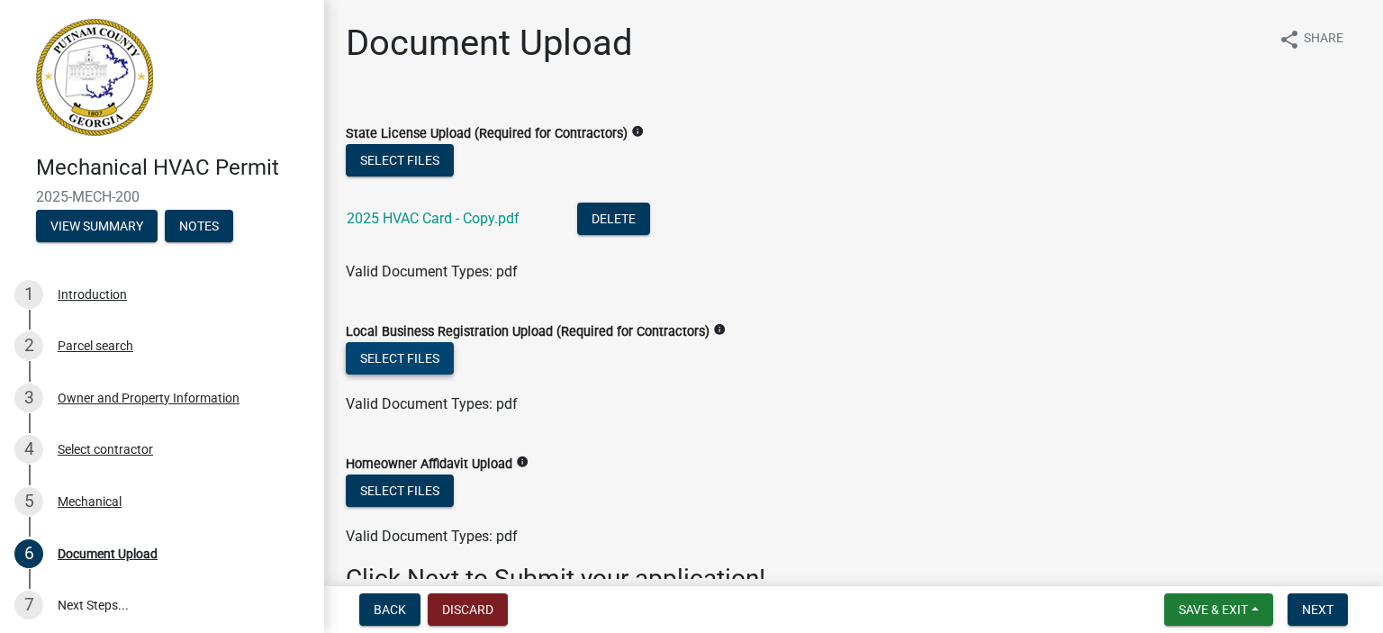
click at [414, 353] on button "Select files" at bounding box center [400, 358] width 108 height 32
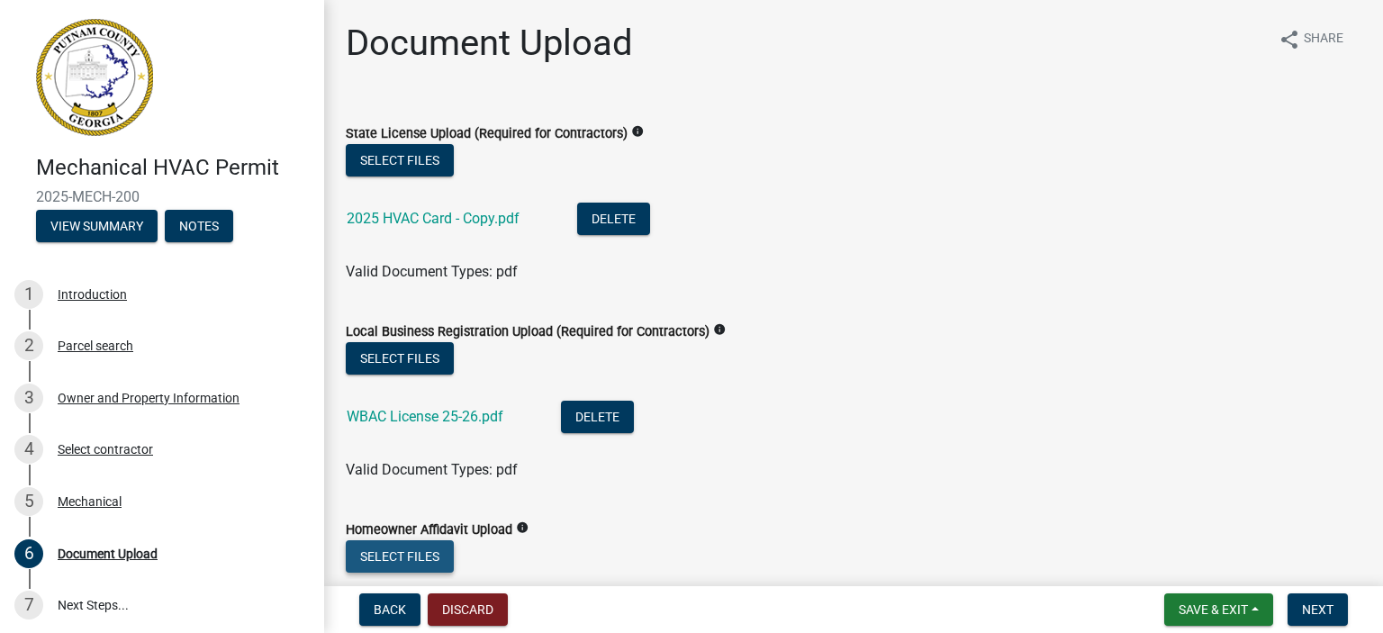
click at [414, 546] on button "Select files" at bounding box center [400, 556] width 108 height 32
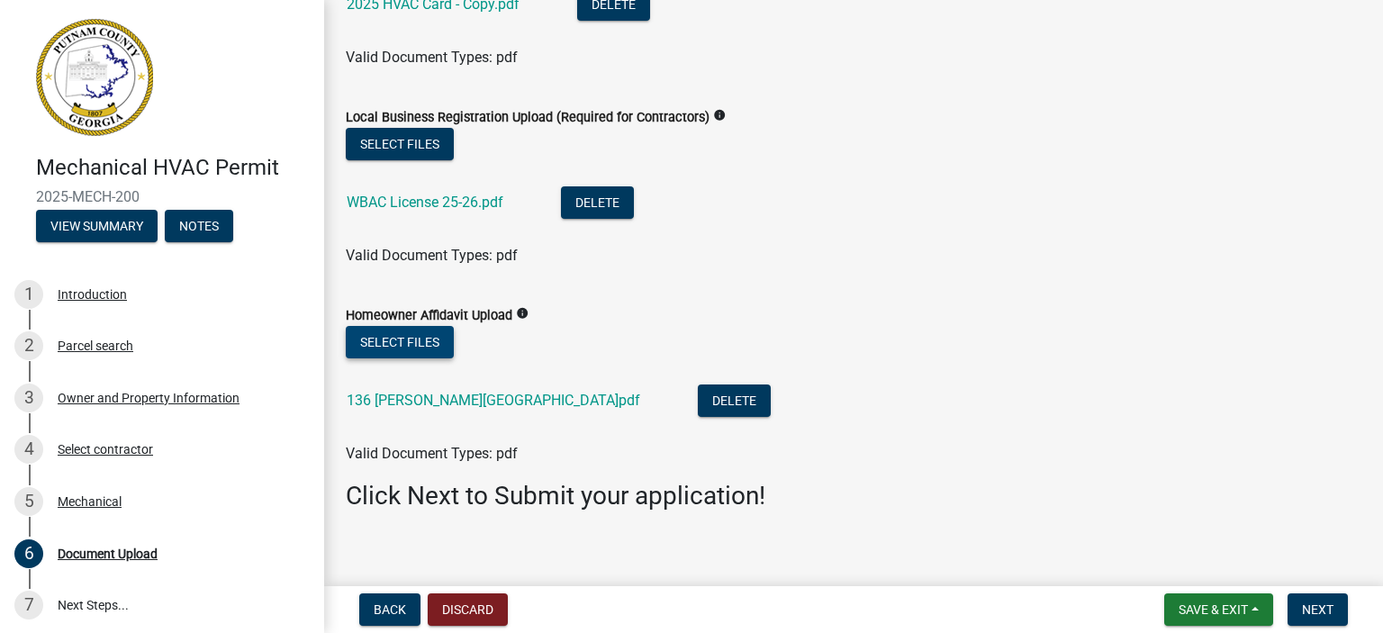
scroll to position [230, 0]
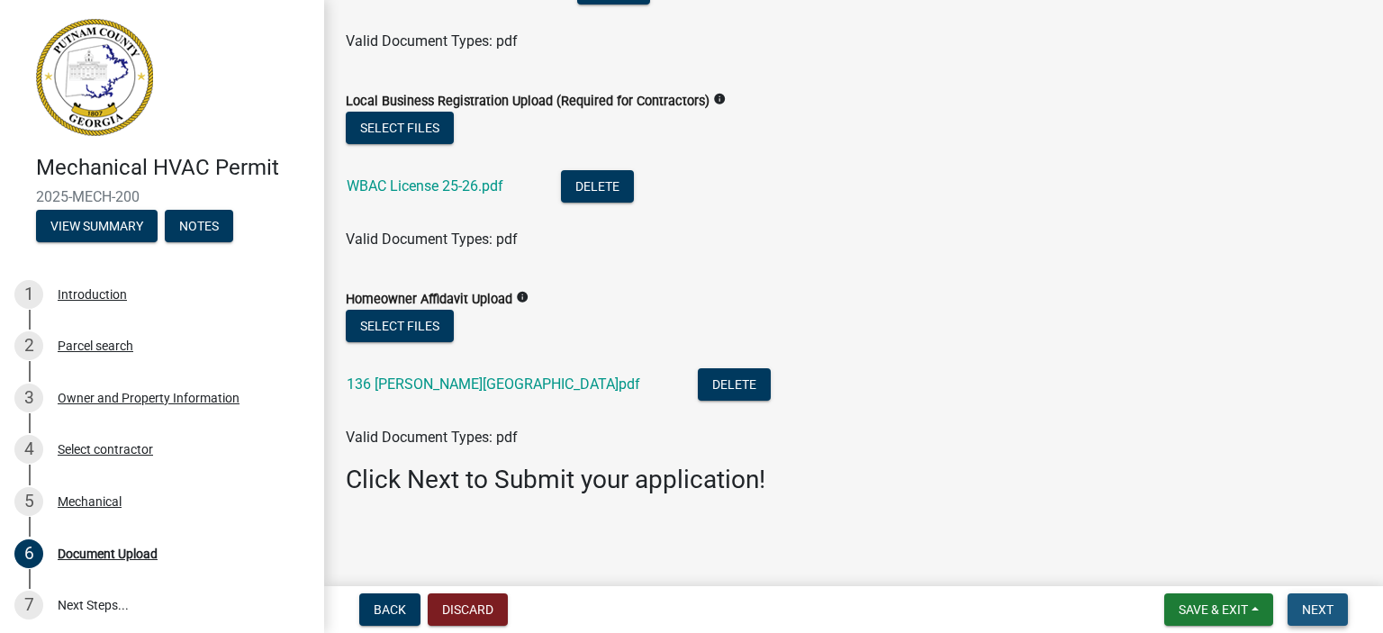
click at [1331, 615] on span "Next" at bounding box center [1318, 609] width 32 height 14
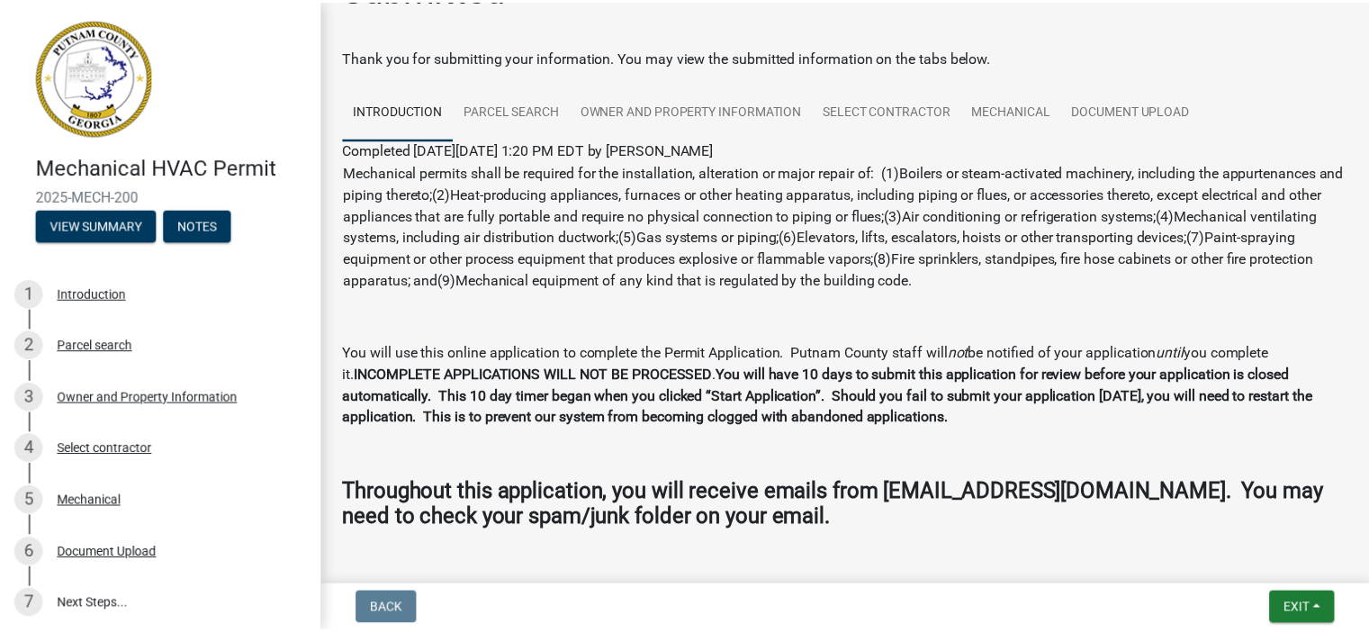
scroll to position [113, 0]
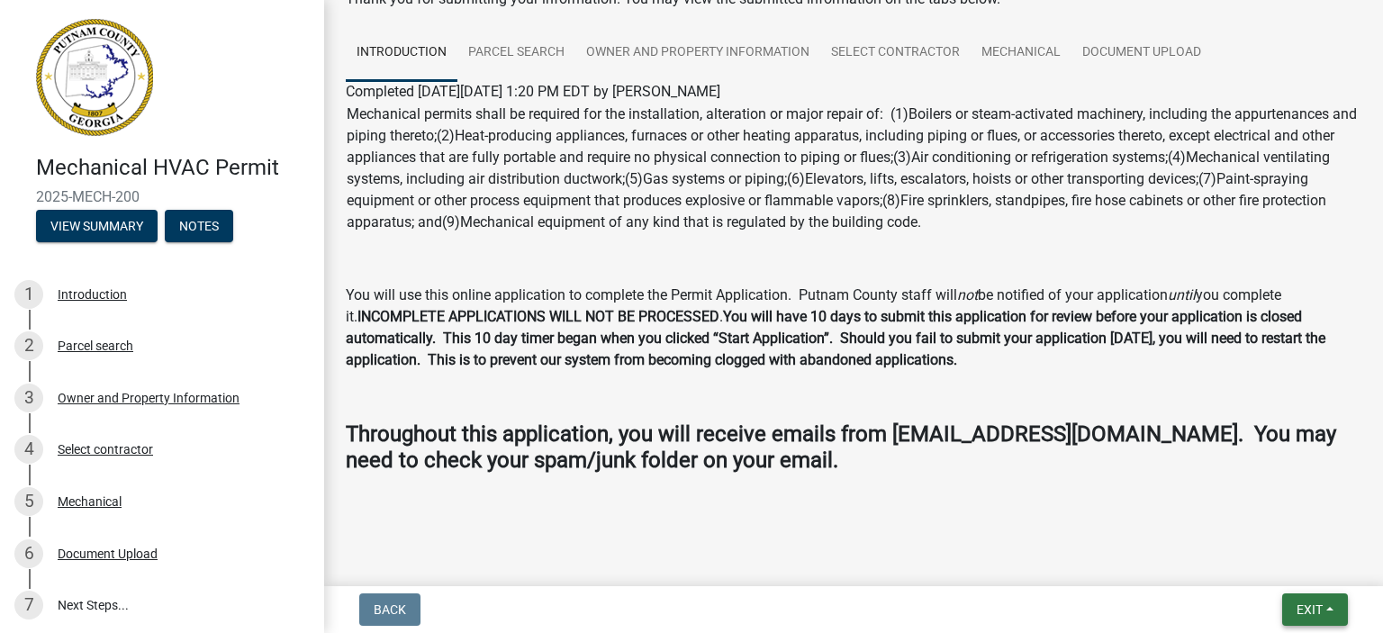
click at [1310, 606] on span "Exit" at bounding box center [1309, 609] width 26 height 14
click at [1268, 557] on button "Save & Exit" at bounding box center [1276, 562] width 144 height 43
